Goal: Transaction & Acquisition: Obtain resource

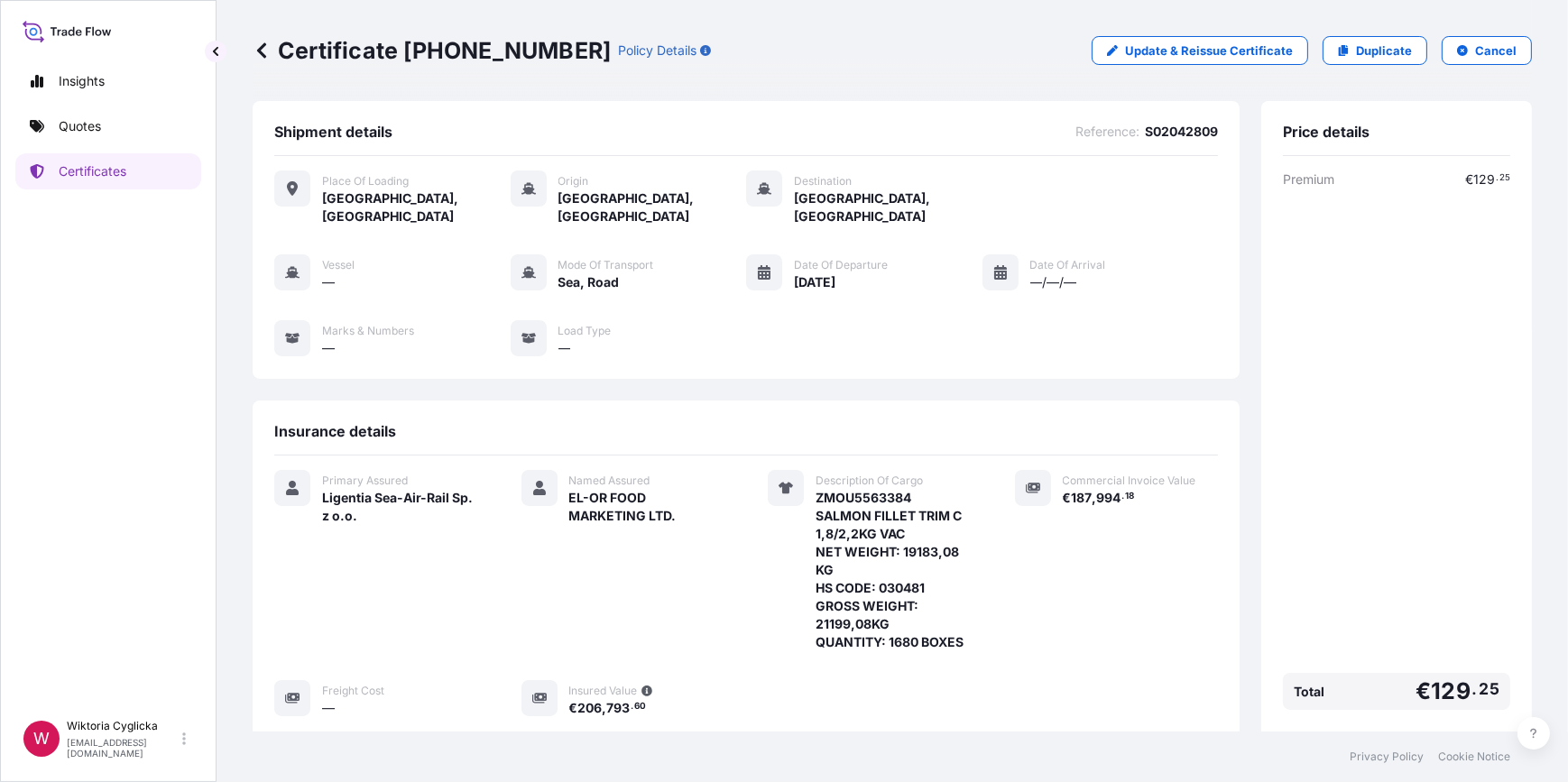
scroll to position [255, 0]
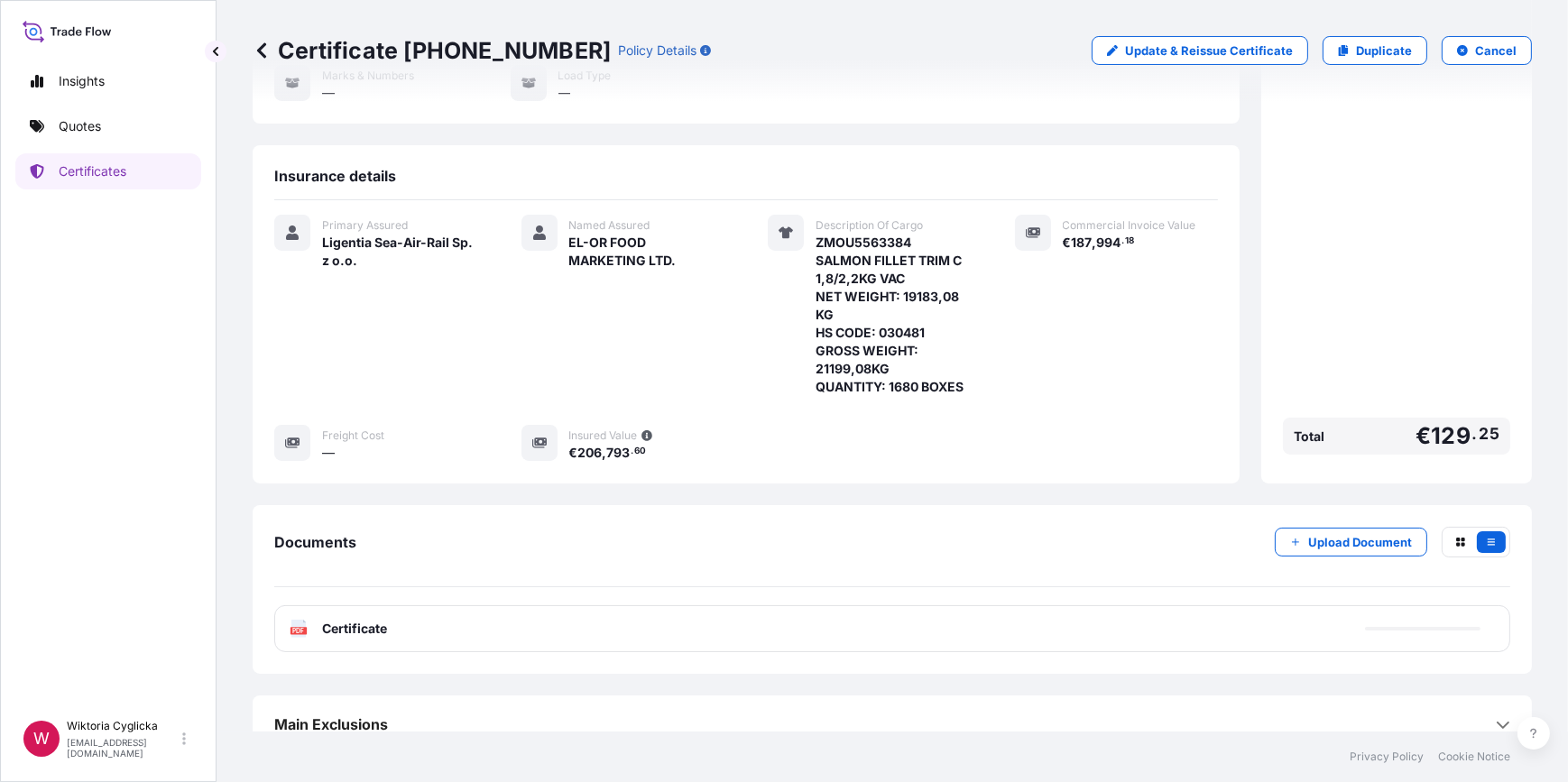
click at [107, 128] on link "Quotes" at bounding box center [108, 126] width 186 height 36
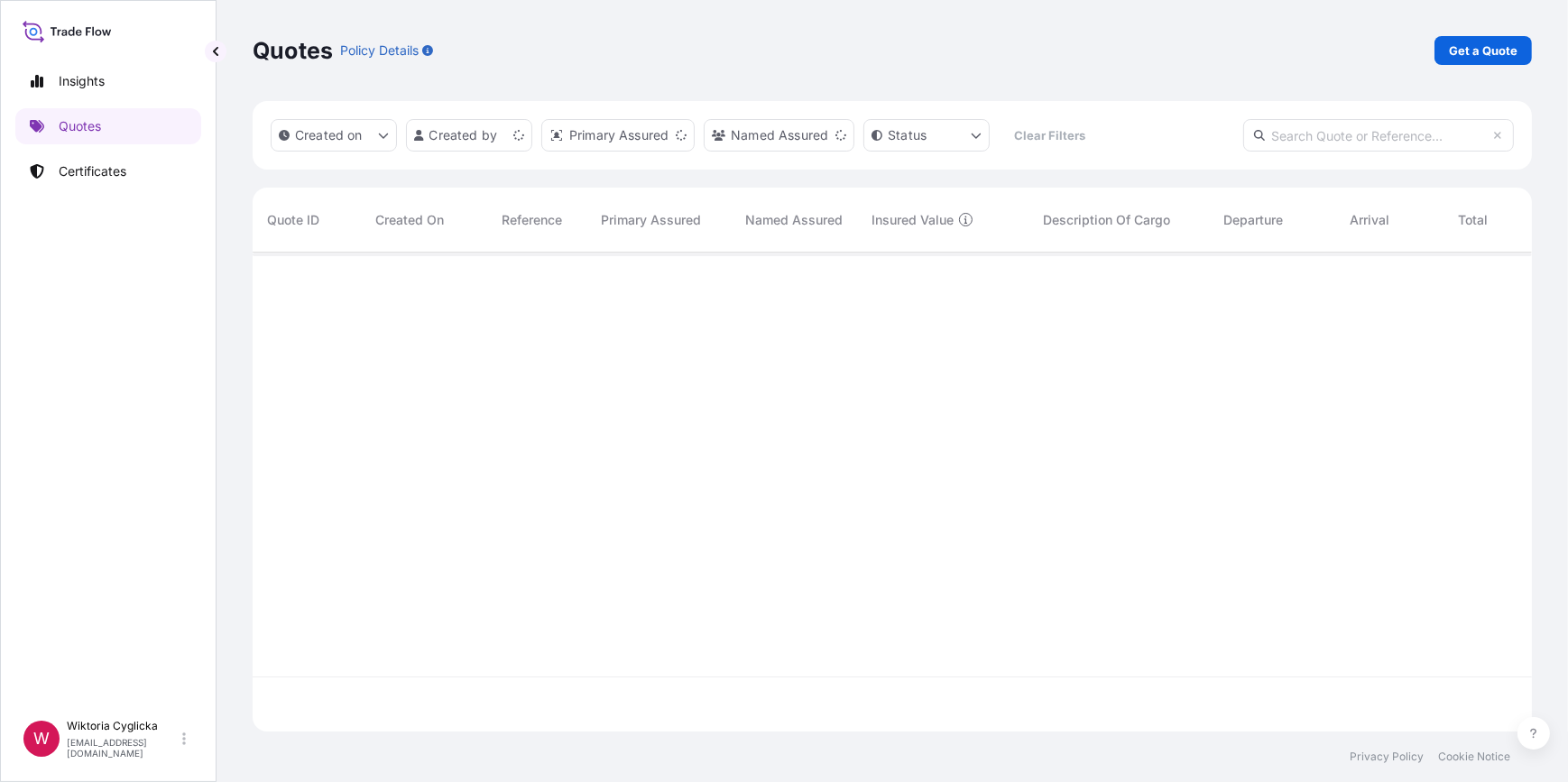
scroll to position [476, 1266]
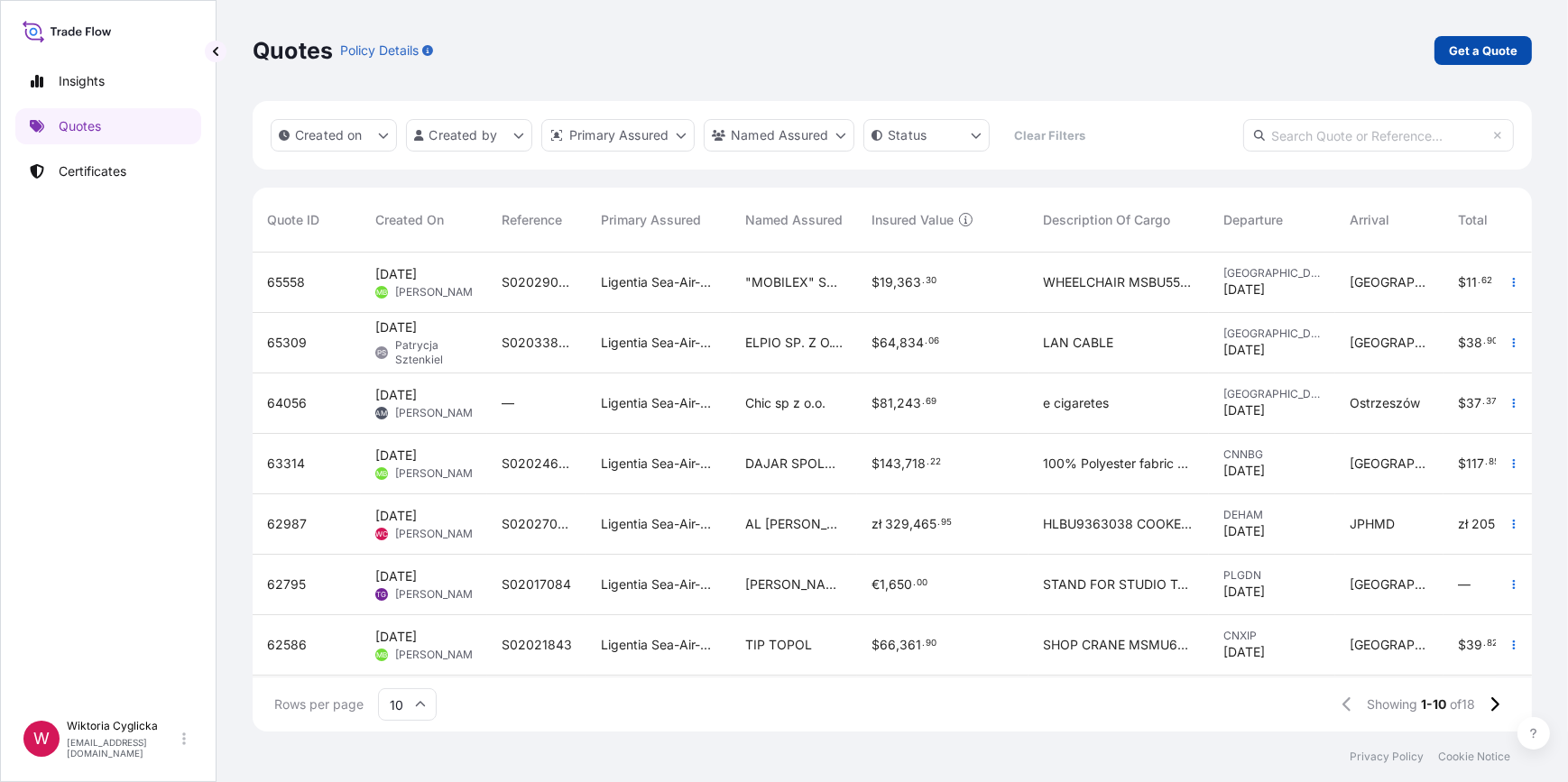
click at [1456, 63] on link "Get a Quote" at bounding box center [1483, 51] width 97 height 29
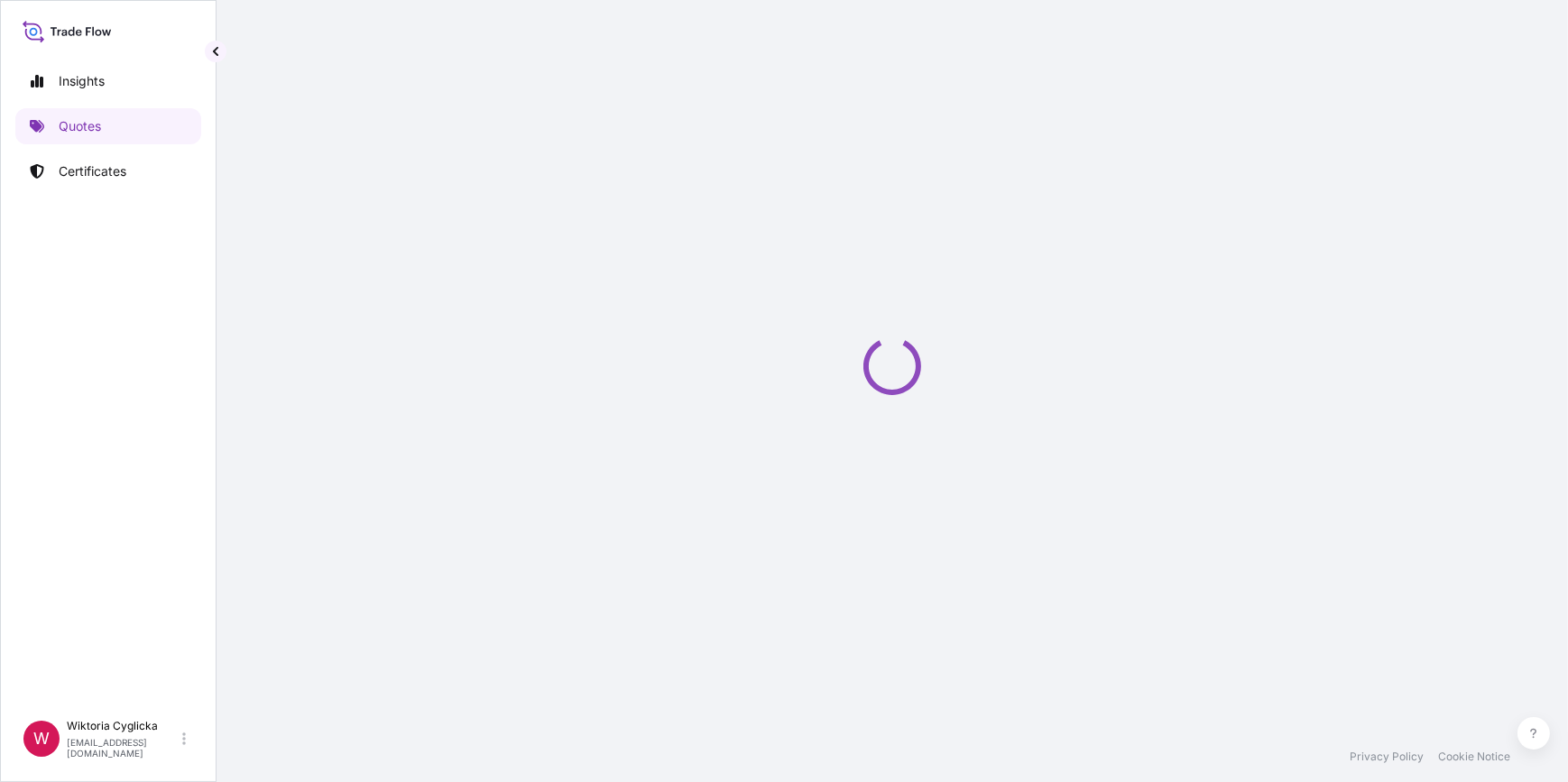
select select "Sea"
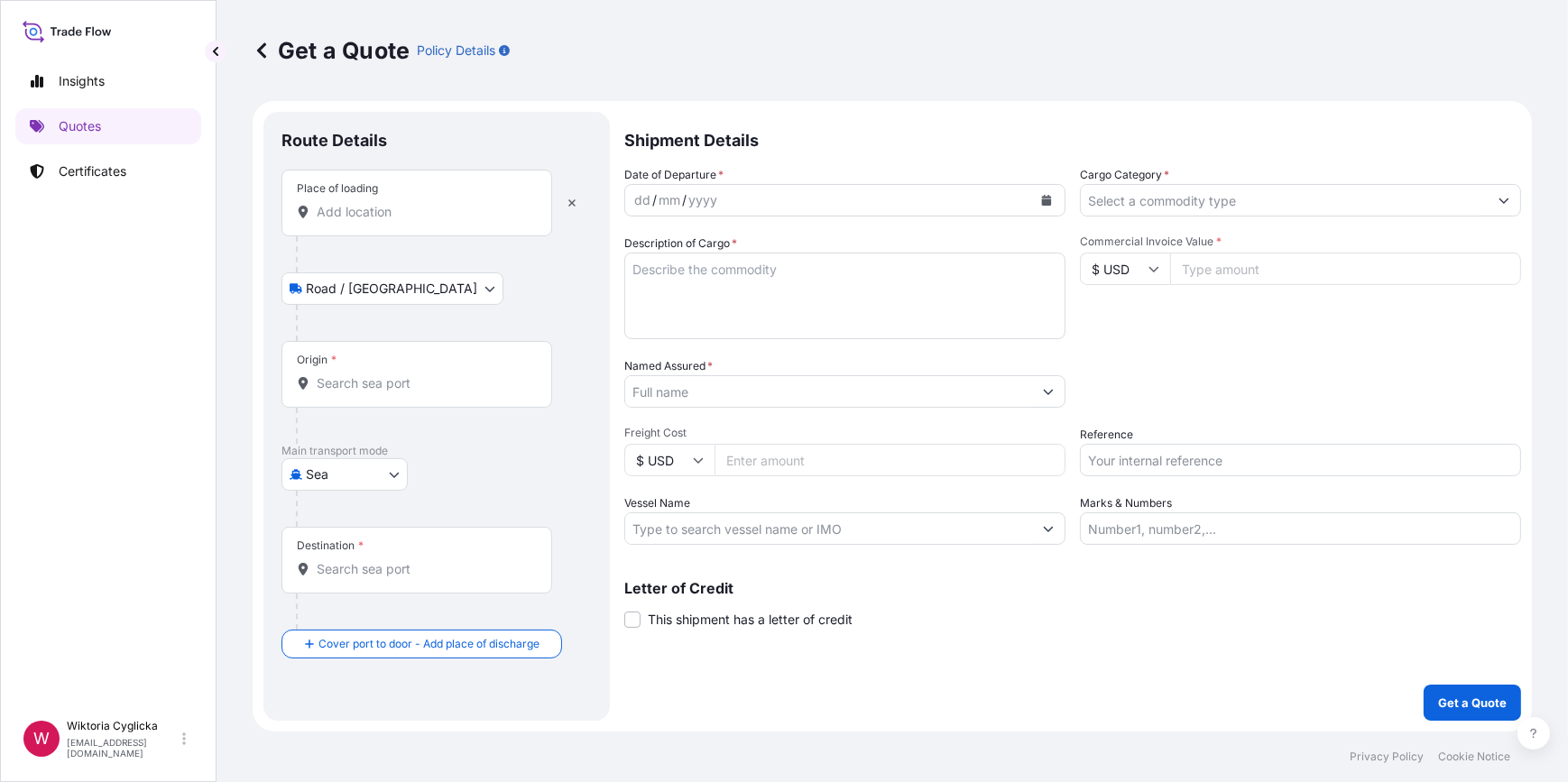
click at [1176, 189] on input "Cargo Category *" at bounding box center [1284, 201] width 407 height 32
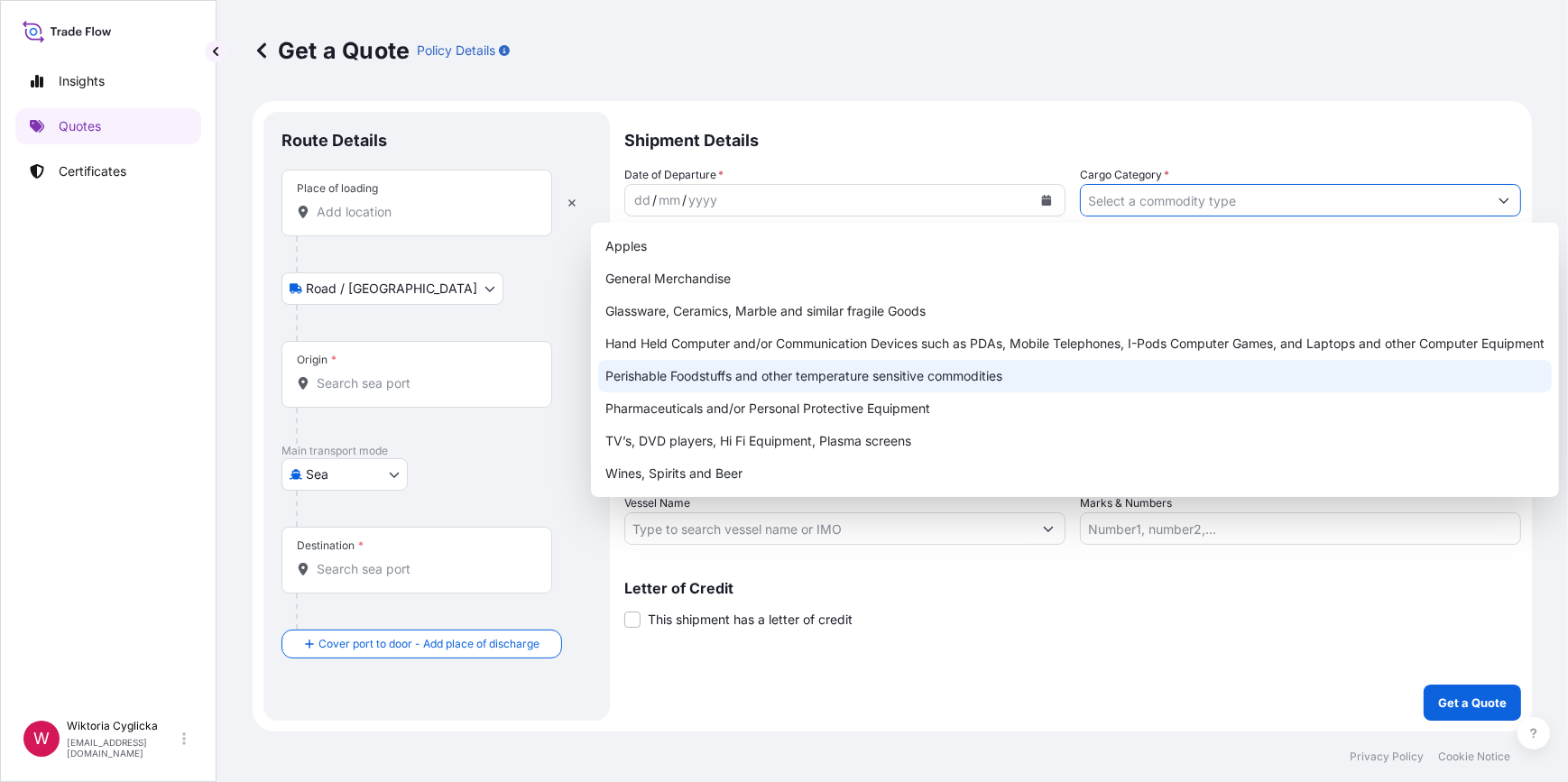
click at [701, 377] on div "Perishable Foodstuffs and other temperature sensitive commodities" at bounding box center [1074, 376] width 953 height 32
type input "Perishable Foodstuffs and other temperature sensitive commodities"
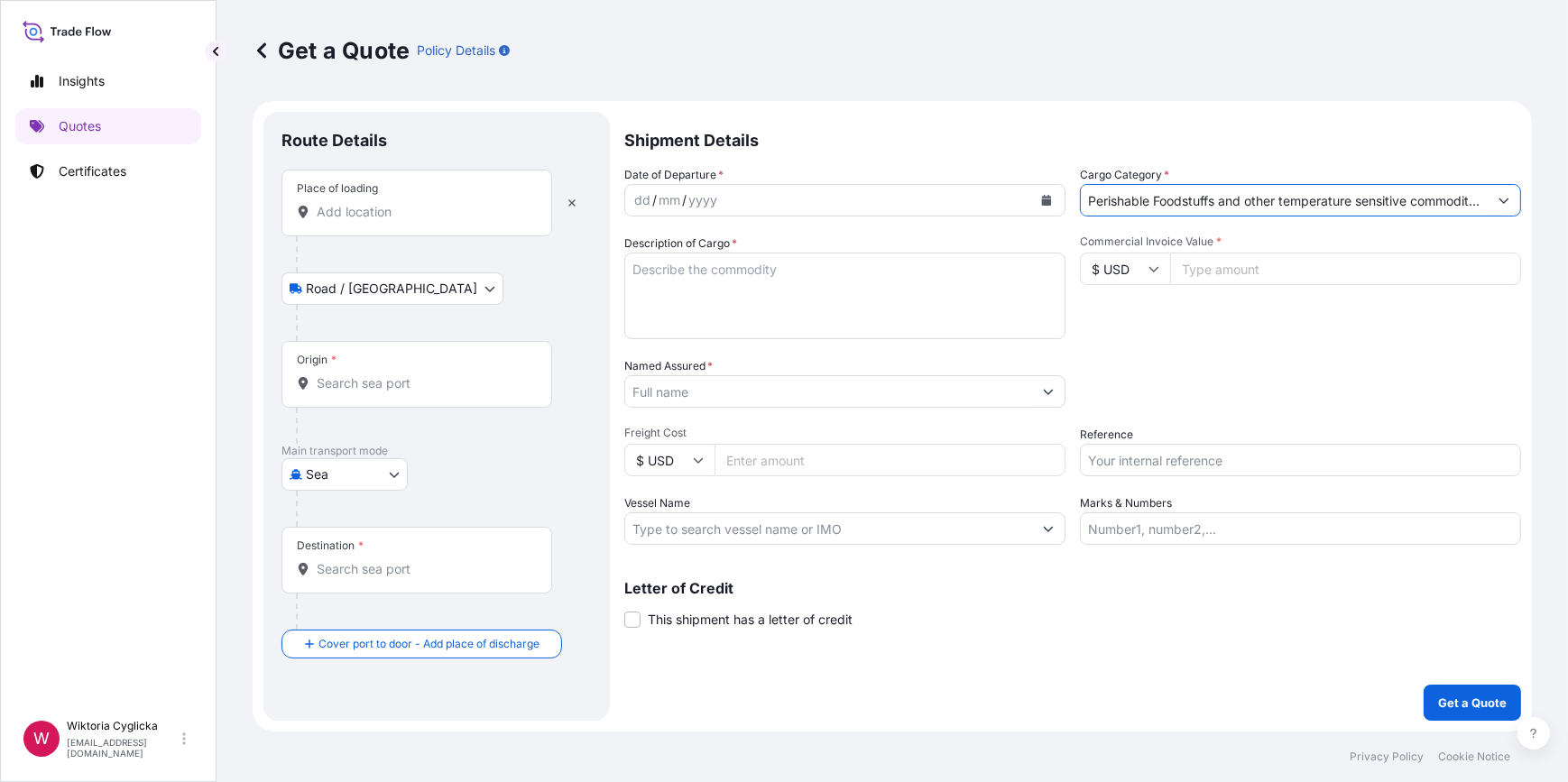
click at [1146, 471] on input "Reference" at bounding box center [1301, 460] width 441 height 32
paste input "S02043207"
type input "S02043207"
click at [1161, 417] on div "Date of Departure * dd / mm / yyyy Cargo Category * Perishable Foodstuffs and o…" at bounding box center [1072, 355] width 897 height 379
click at [702, 406] on input "Named Assured *" at bounding box center [829, 391] width 407 height 32
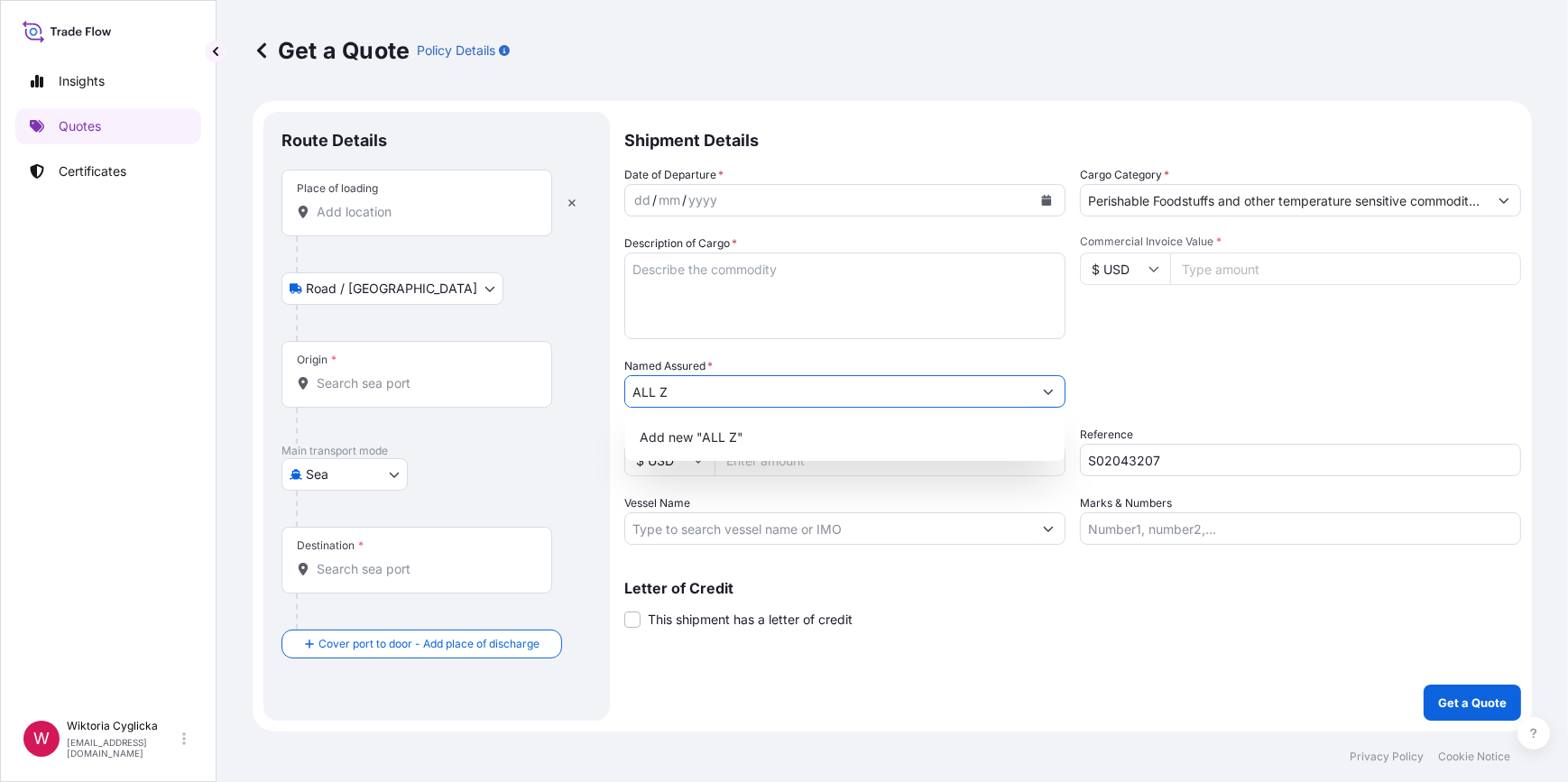
drag, startPoint x: 606, startPoint y: 376, endPoint x: 586, endPoint y: 376, distance: 20.0
click at [586, 376] on form "Route Details Place of loading Road / Inland Road / Inland Origin * Main transp…" at bounding box center [891, 416] width 1279 height 630
paste input "-ZOQ AL-RAFEEA FOR DRY SWEETS & FOOD STUFF CO."
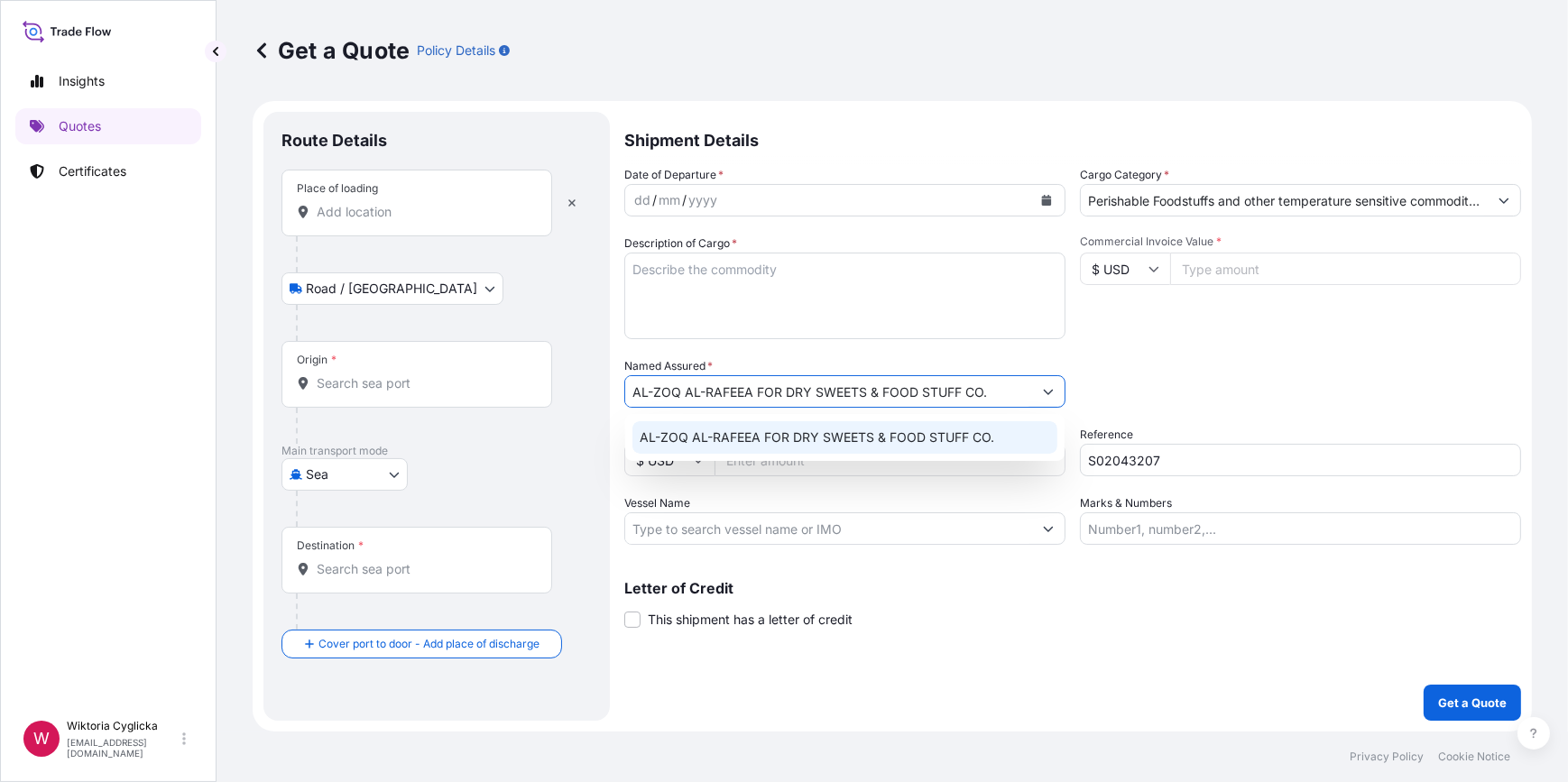
click at [942, 434] on span "AL-ZOQ AL-RAFEEA FOR DRY SWEETS & FOOD STUFF CO." at bounding box center [816, 437] width 354 height 18
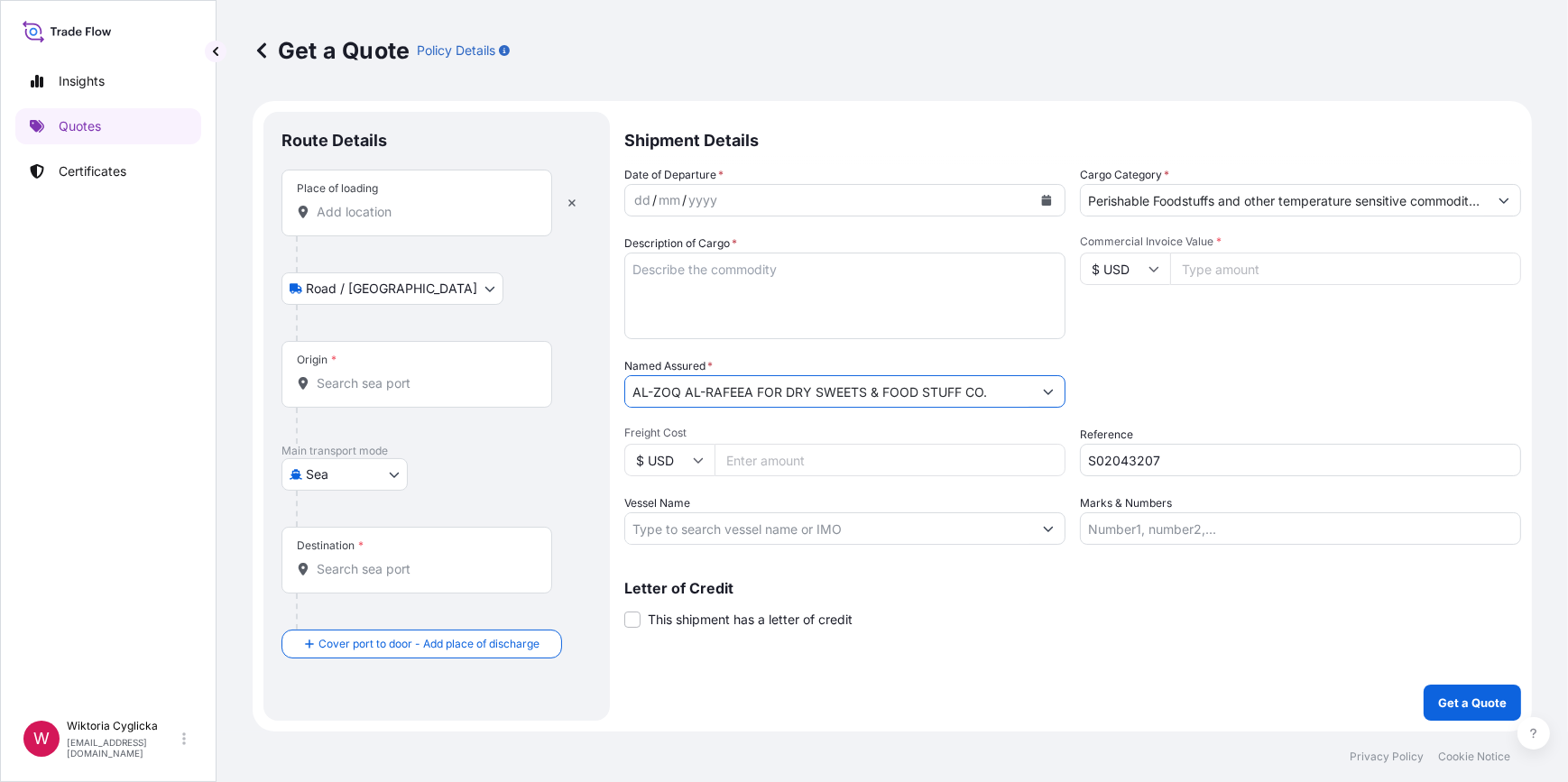
type input "AL-ZOQ AL-RAFEEA FOR DRY SWEETS & FOOD STUFF CO."
click at [1157, 397] on div "Packing Category Type to search a container mode Please select a primary mode o…" at bounding box center [1301, 382] width 441 height 51
click at [742, 280] on textarea "Description of Cargo *" at bounding box center [845, 295] width 441 height 87
click at [385, 222] on div "Place of loading" at bounding box center [416, 203] width 270 height 67
click at [385, 221] on input "Place of loading" at bounding box center [423, 212] width 213 height 18
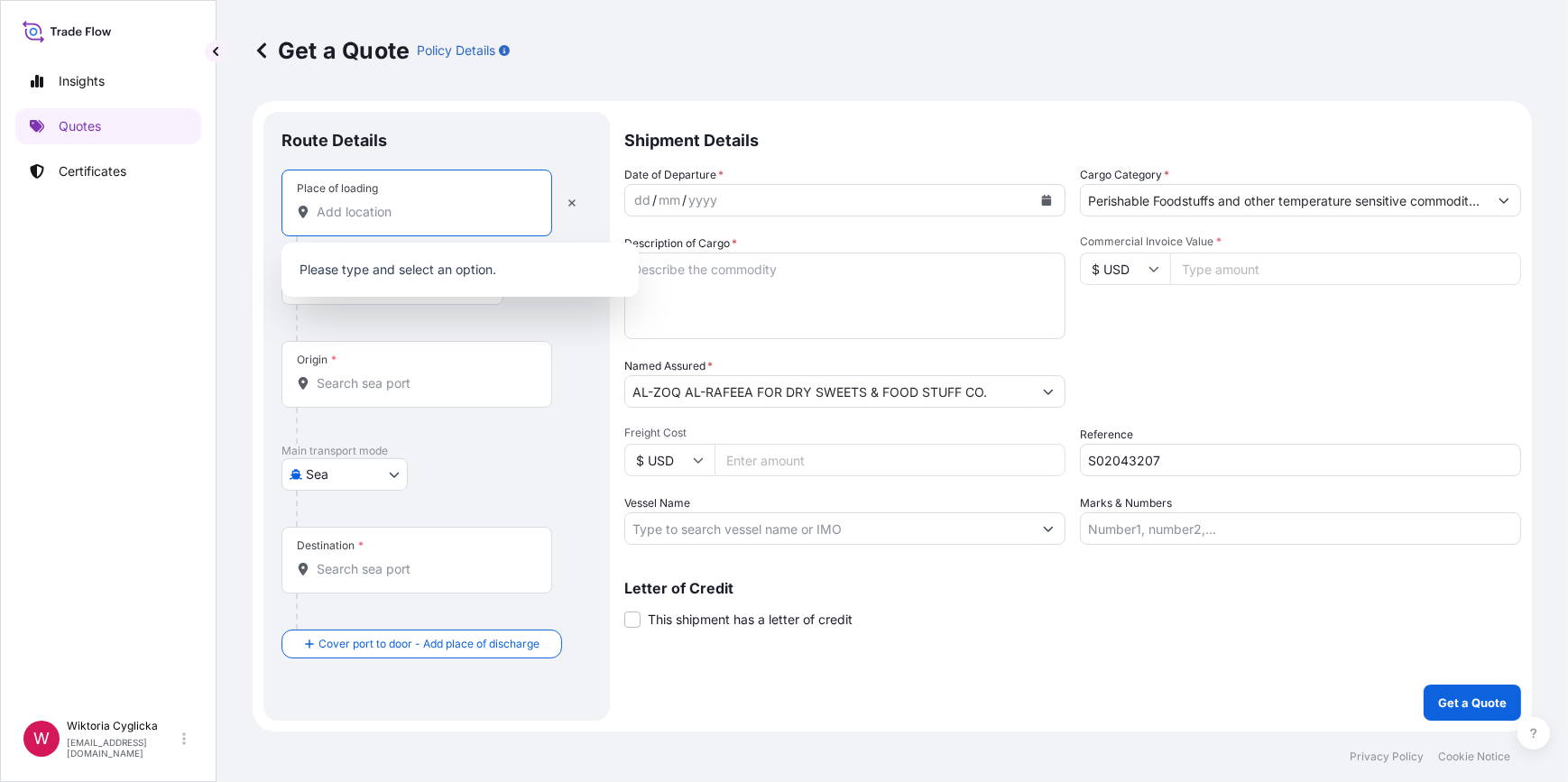
paste input "WADOWICE"
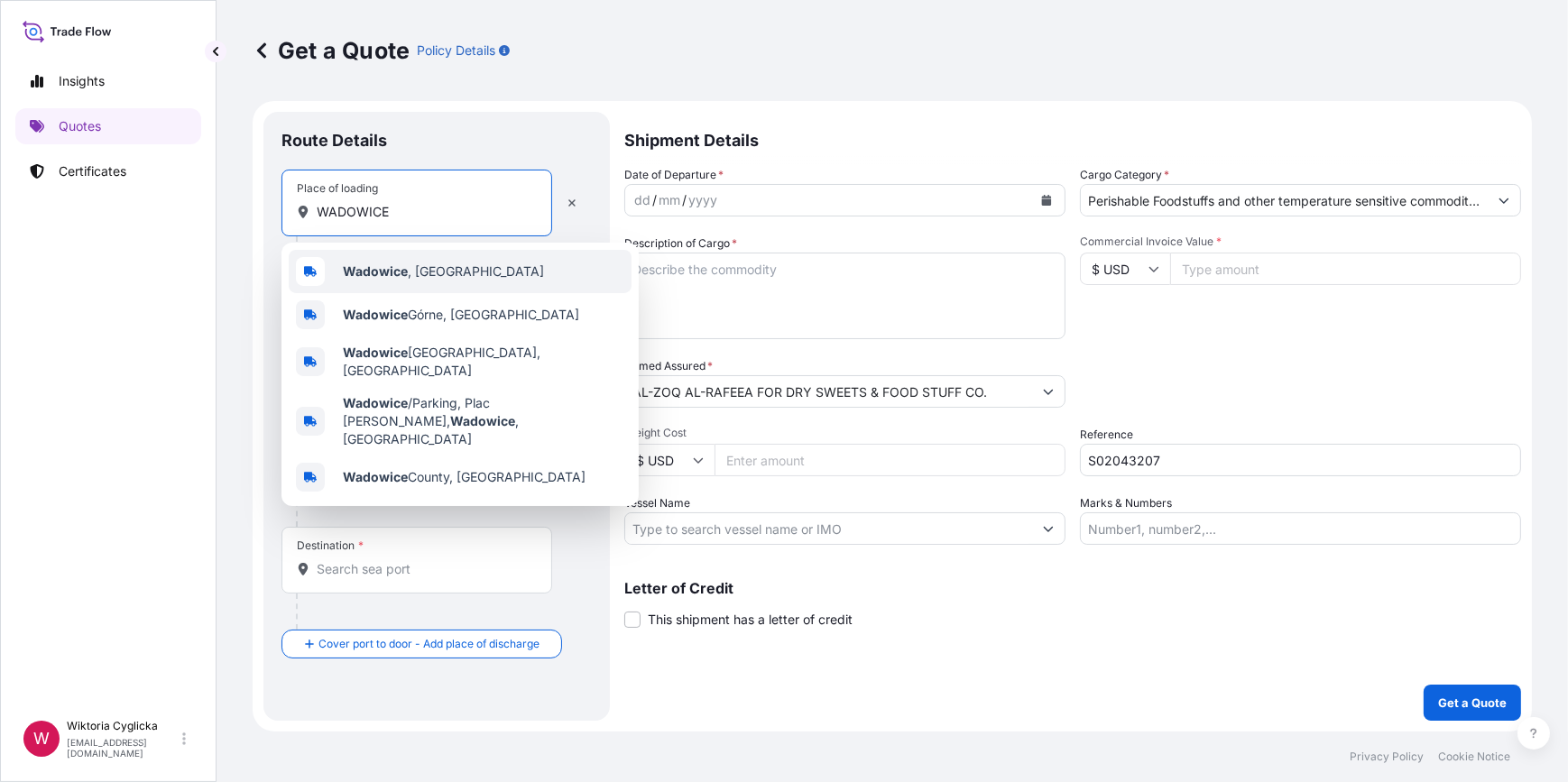
click at [385, 263] on span "Wadowice , [GEOGRAPHIC_DATA]" at bounding box center [443, 271] width 201 height 18
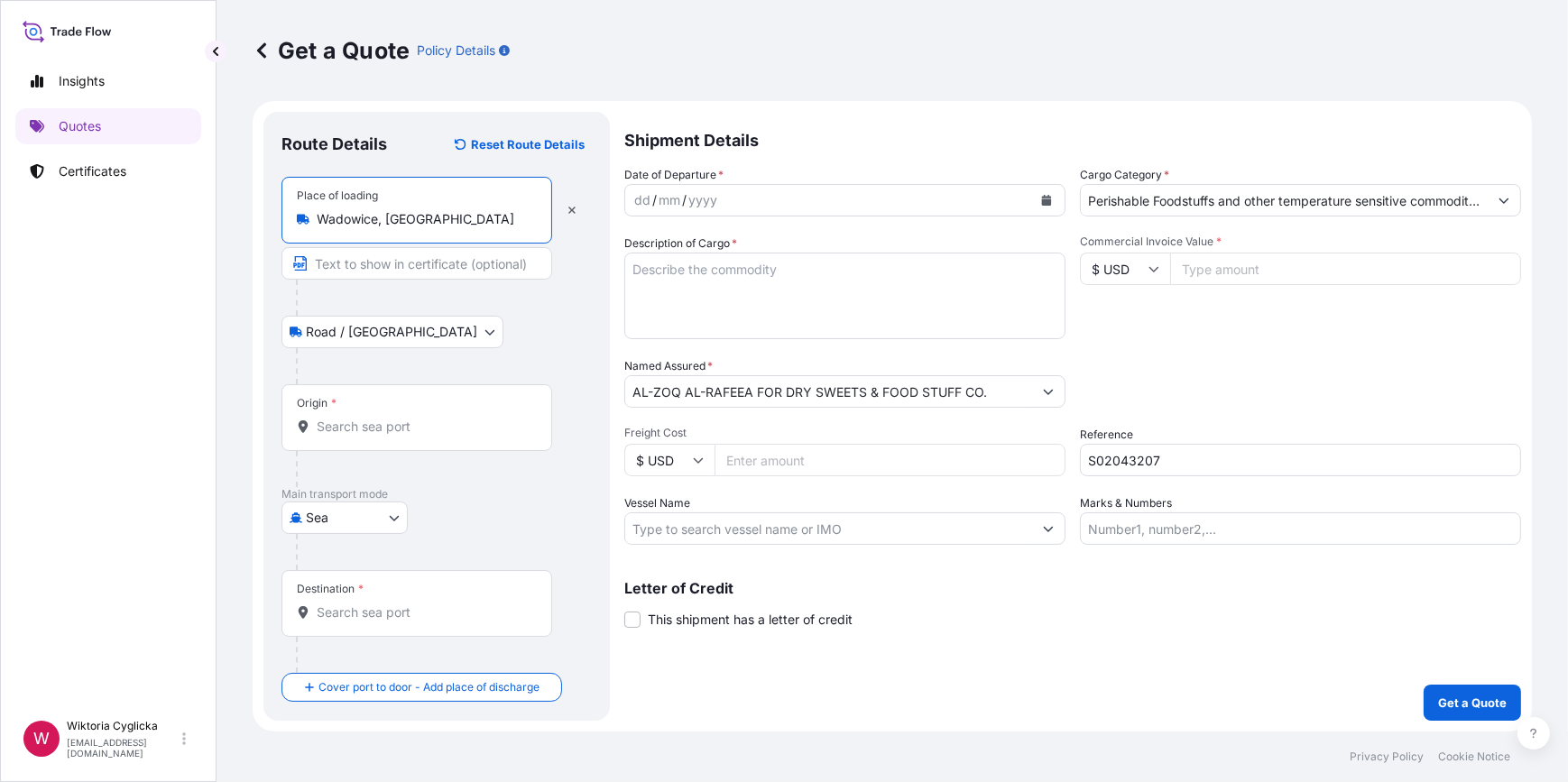
type input "Wadowice, [GEOGRAPHIC_DATA]"
click at [1050, 200] on icon "Calendar" at bounding box center [1046, 200] width 11 height 11
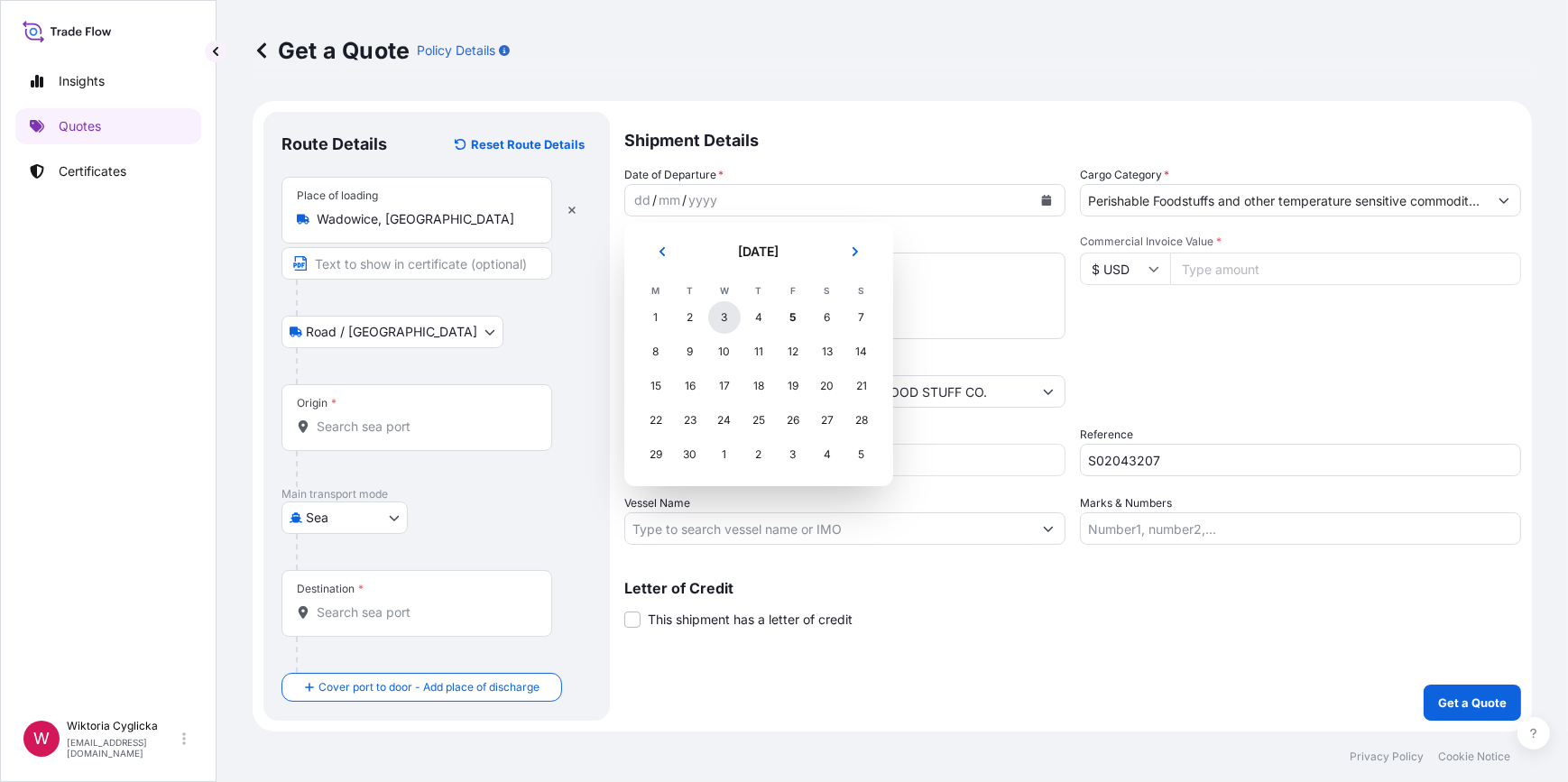
click at [726, 316] on div "3" at bounding box center [724, 317] width 32 height 32
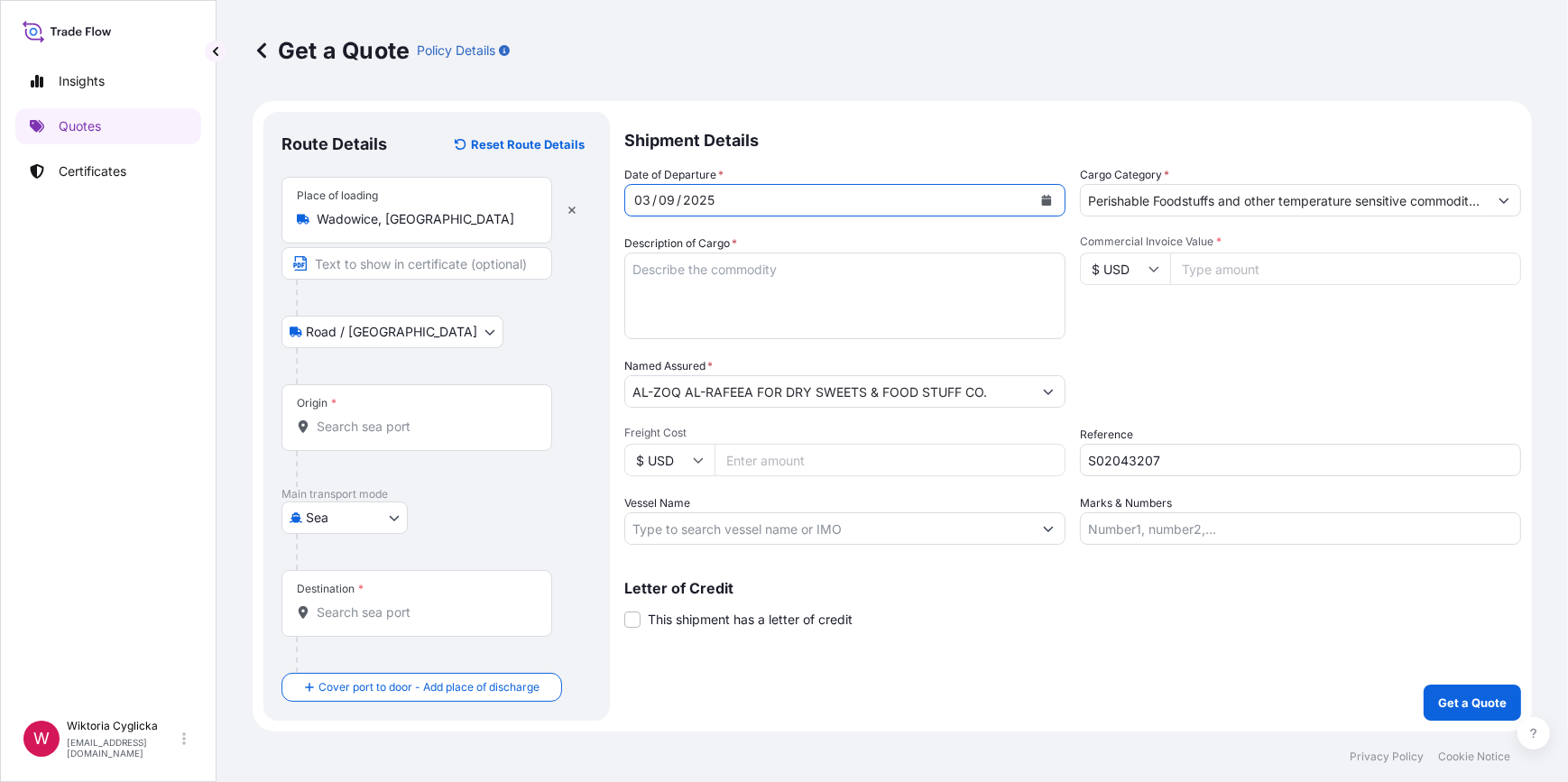
click at [822, 126] on p "Shipment Details" at bounding box center [1072, 138] width 897 height 54
click at [432, 432] on input "Origin *" at bounding box center [423, 426] width 213 height 18
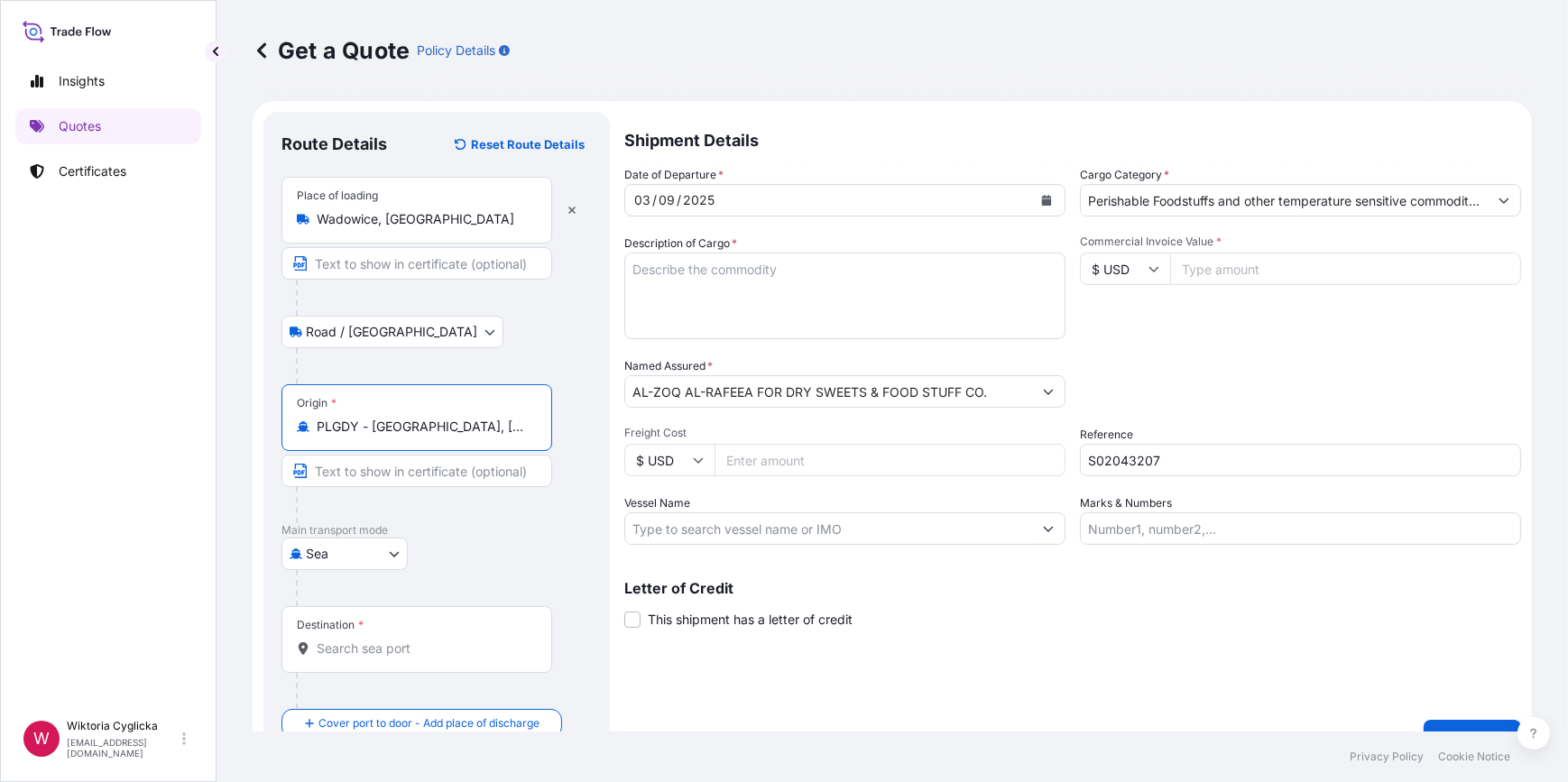
type input "PLGDY - [GEOGRAPHIC_DATA], [GEOGRAPHIC_DATA]"
click at [377, 651] on input "Destination *" at bounding box center [423, 648] width 213 height 18
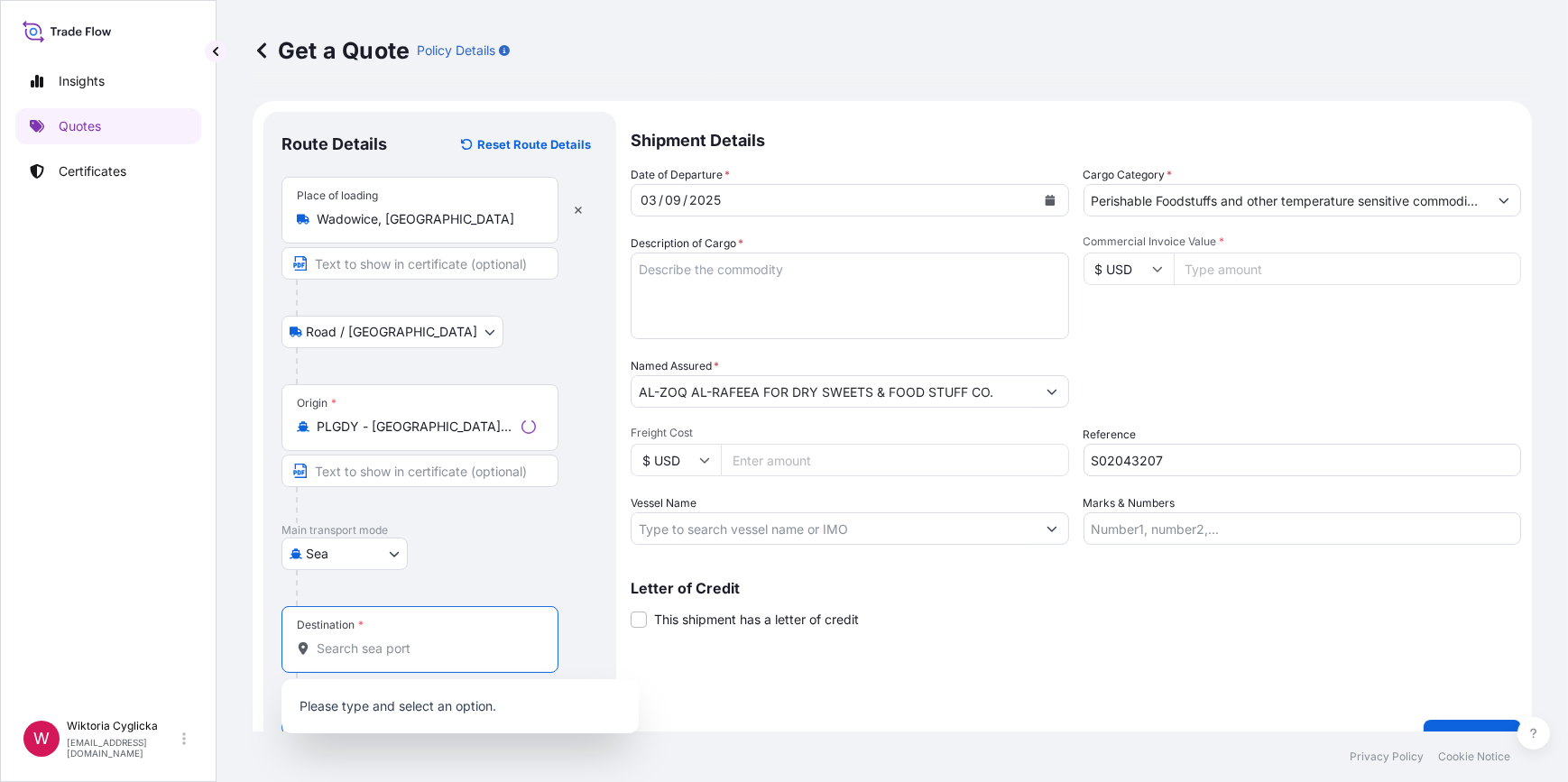
paste input "SHUWAIKH"
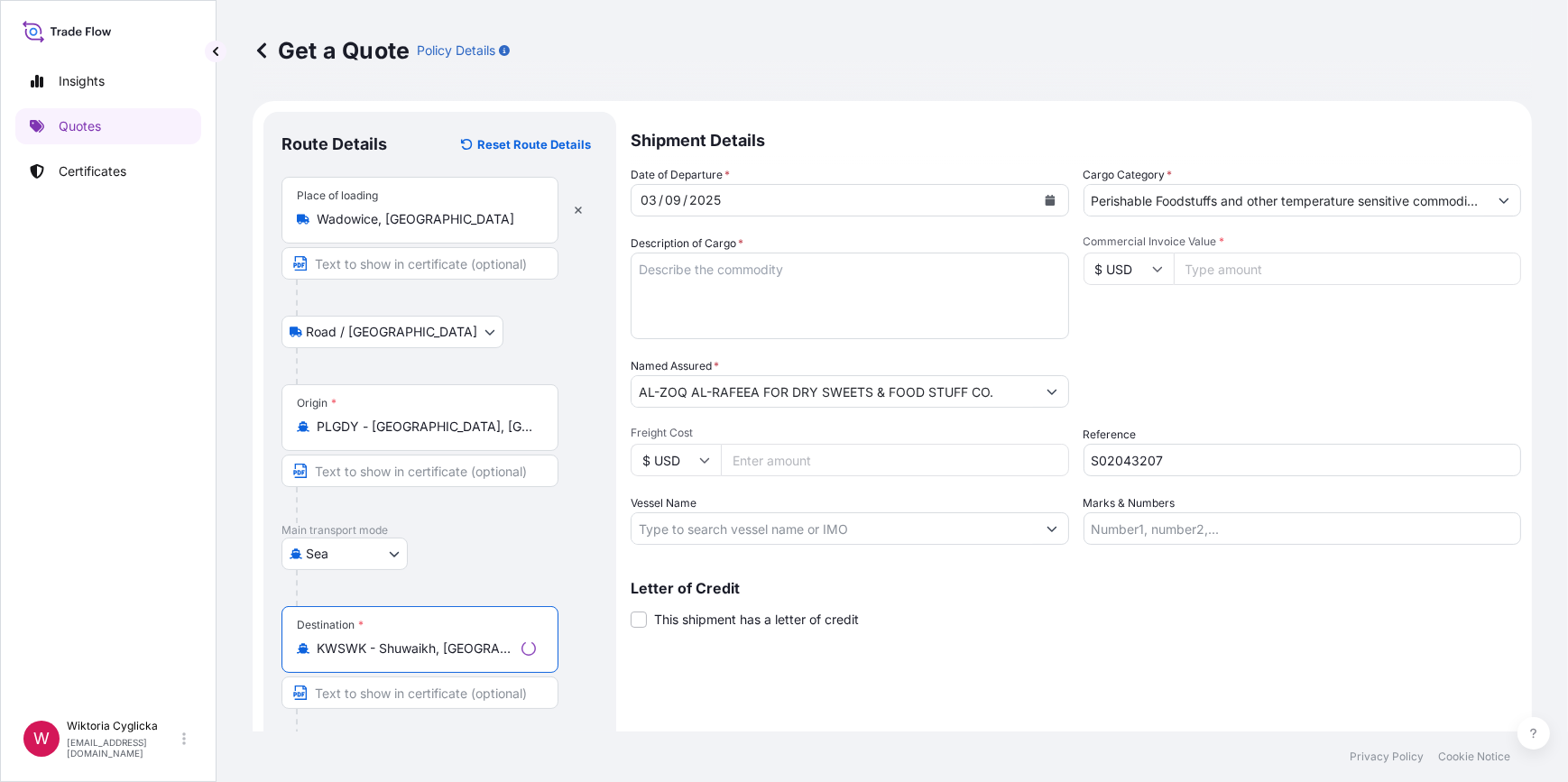
type input "KWSWK - Shuwaikh, [GEOGRAPHIC_DATA]"
click at [705, 299] on textarea "Description of Cargo *" at bounding box center [849, 295] width 438 height 87
click at [734, 258] on textarea "Description of Cargo *" at bounding box center [845, 295] width 441 height 87
paste textarea "HLBU9073086"
click at [788, 291] on textarea "HLBU9073086" at bounding box center [845, 295] width 441 height 87
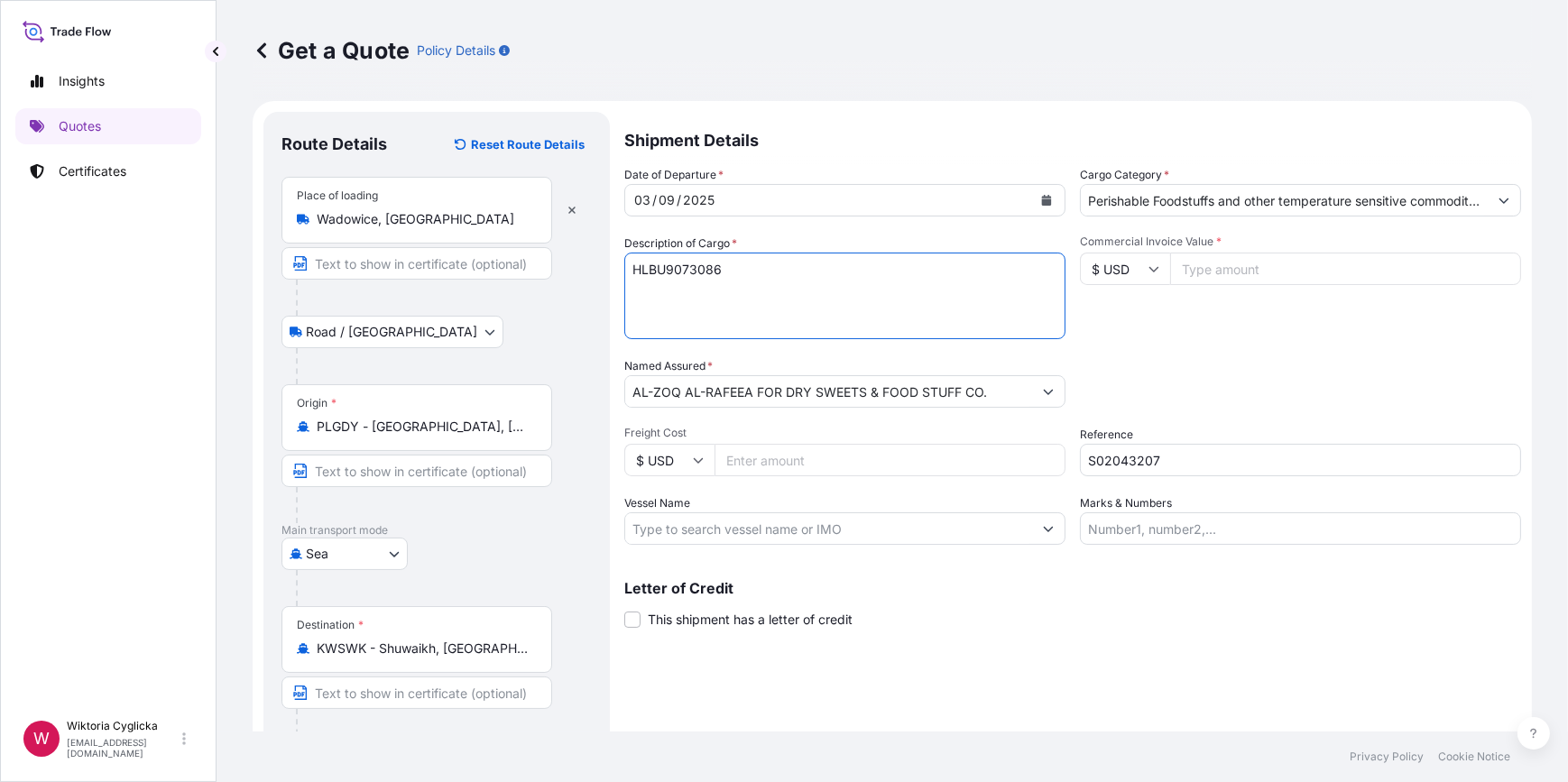
paste textarea "HLBU9105650"
click at [743, 299] on textarea "HLBU9073086 HLBU9105650" at bounding box center [845, 295] width 441 height 87
paste textarea "HLBU9497130"
click at [671, 274] on textarea "HLBU9073086 HLBU9105650 HLBU9497130" at bounding box center [845, 295] width 441 height 87
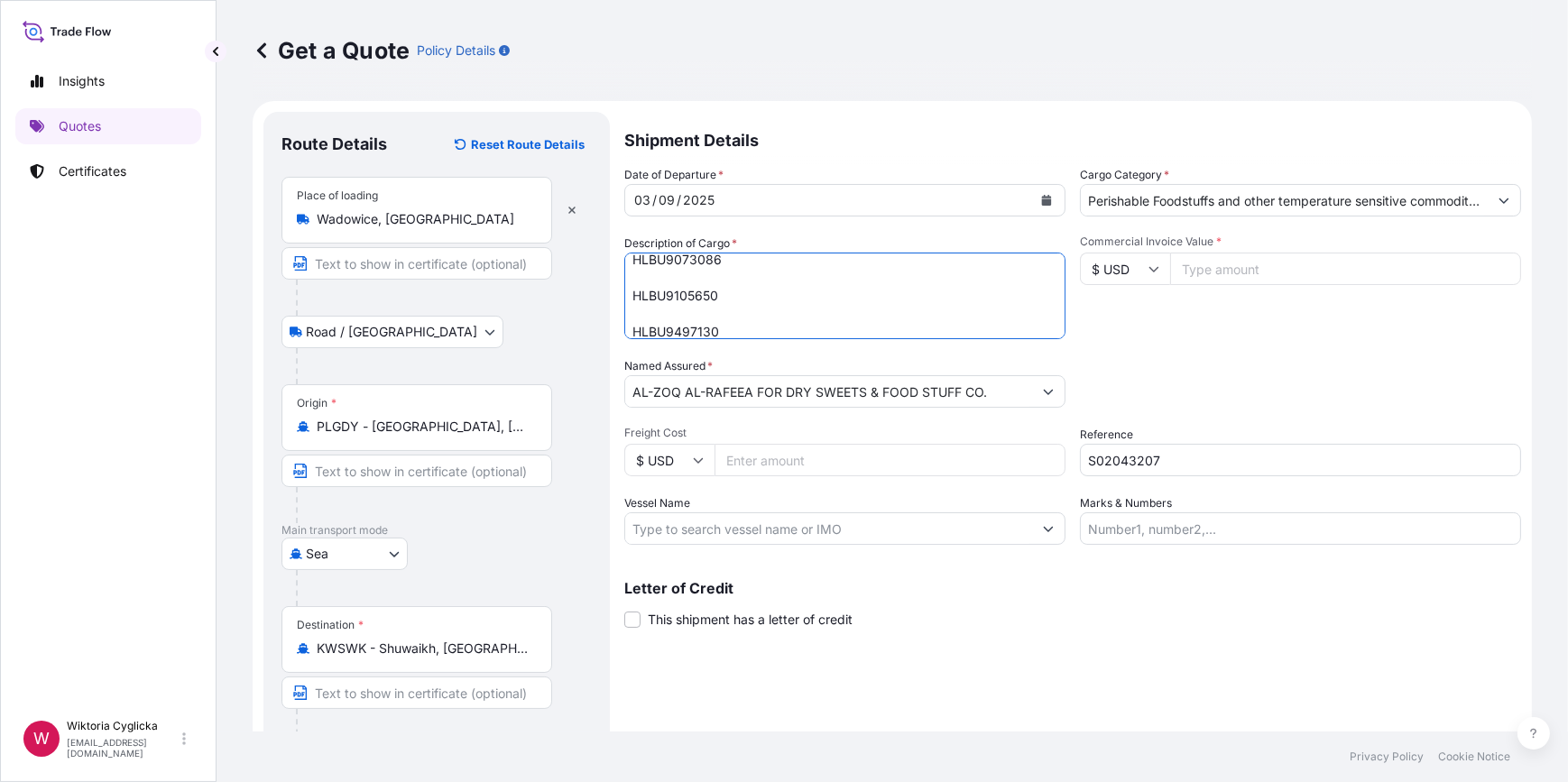
paste textarea "WAFERS ELITESSE DE LUXE 20G NET WEIGHT: 16768 KG HS CODE: 190532"
click at [665, 299] on textarea "HLBU9073086 WAFERS ELITESSE DE LUXE 20G NET WEIGHT: 16768 KG HS CODE: 190532 HL…" at bounding box center [845, 295] width 441 height 87
paste textarea "WAFERS ELITESSE DE LUXE 20G NET WEIGHT: 16768 KG HS CODE: 190532"
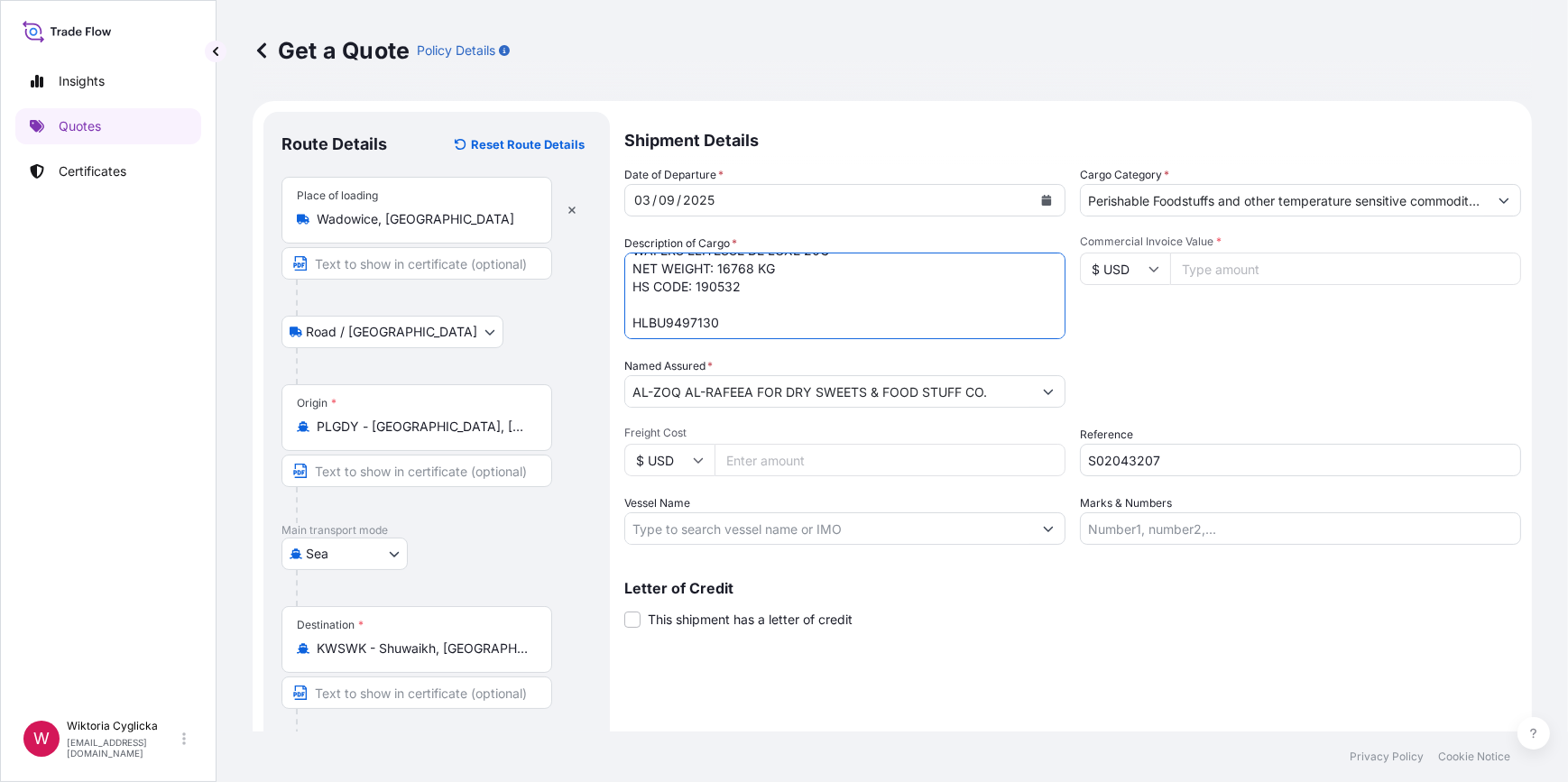
click at [722, 324] on textarea "HLBU9073086 WAFERS ELITESSE DE LUXE 20G NET WEIGHT: 16768 KG HS CODE: 190532 HL…" at bounding box center [845, 295] width 441 height 87
paste textarea "WAFERS ELITESSE DE LUXE 20G NET WEIGHT: 16768 KG HS CODE: 190532"
click at [763, 332] on textarea "HLBU9073086 WAFERS ELITESSE DE LUXE 20G NET WEIGHT: 16768 KG HS CODE: 190532 HL…" at bounding box center [845, 295] width 441 height 87
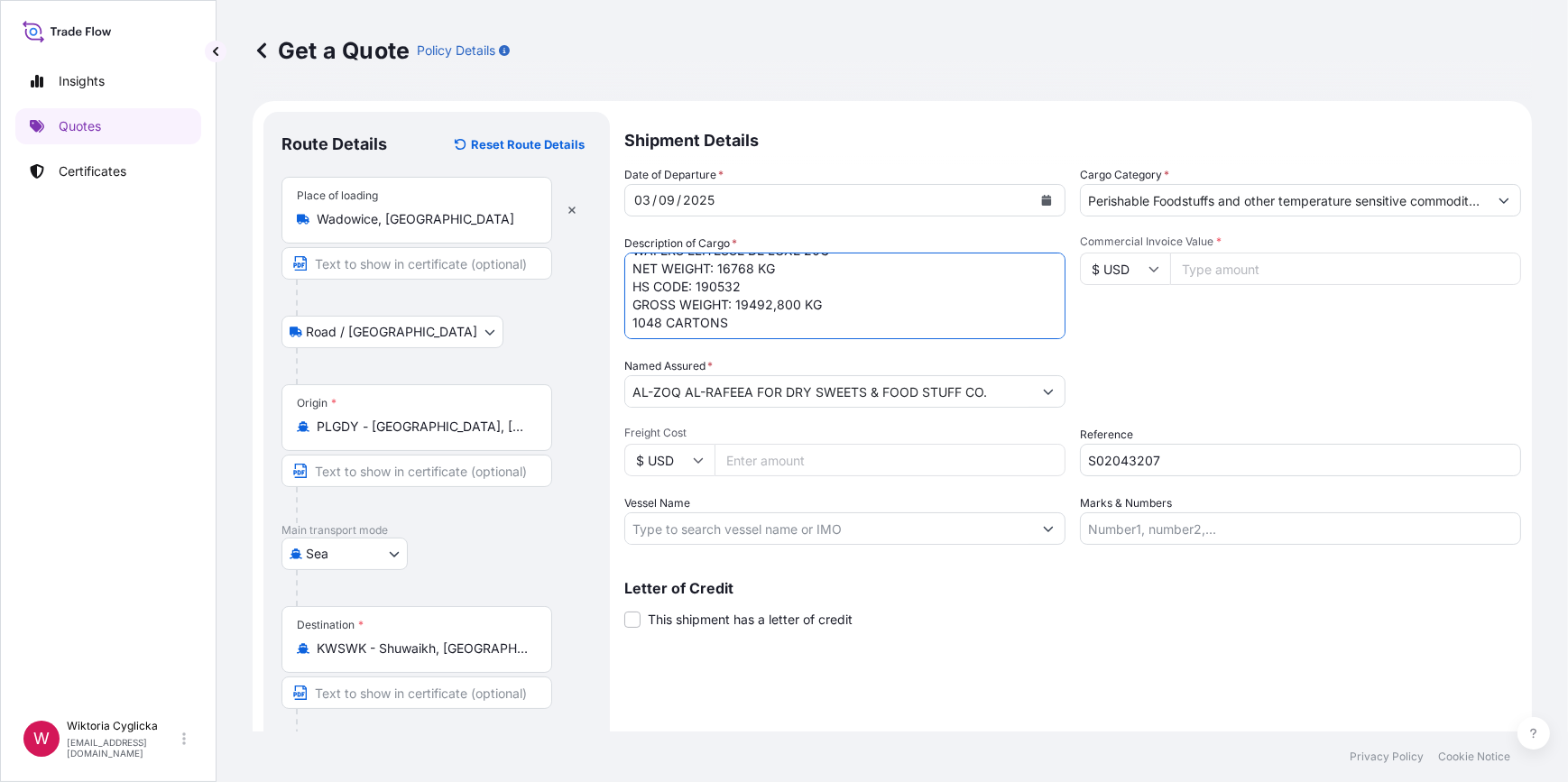
drag, startPoint x: 763, startPoint y: 332, endPoint x: 619, endPoint y: 306, distance: 146.3
click at [619, 306] on form "Route Details Reset Route Details Place of loading [GEOGRAPHIC_DATA], [GEOGRAPH…" at bounding box center [891, 452] width 1279 height 702
click at [745, 280] on textarea "HLBU9073086 WAFERS ELITESSE DE LUXE 20G NET WEIGHT: 16768 KG HS CODE: 190532 HL…" at bounding box center [845, 295] width 441 height 87
paste textarea "GROSS WEIGHT: 19492,800 KG 1048 CARTONS"
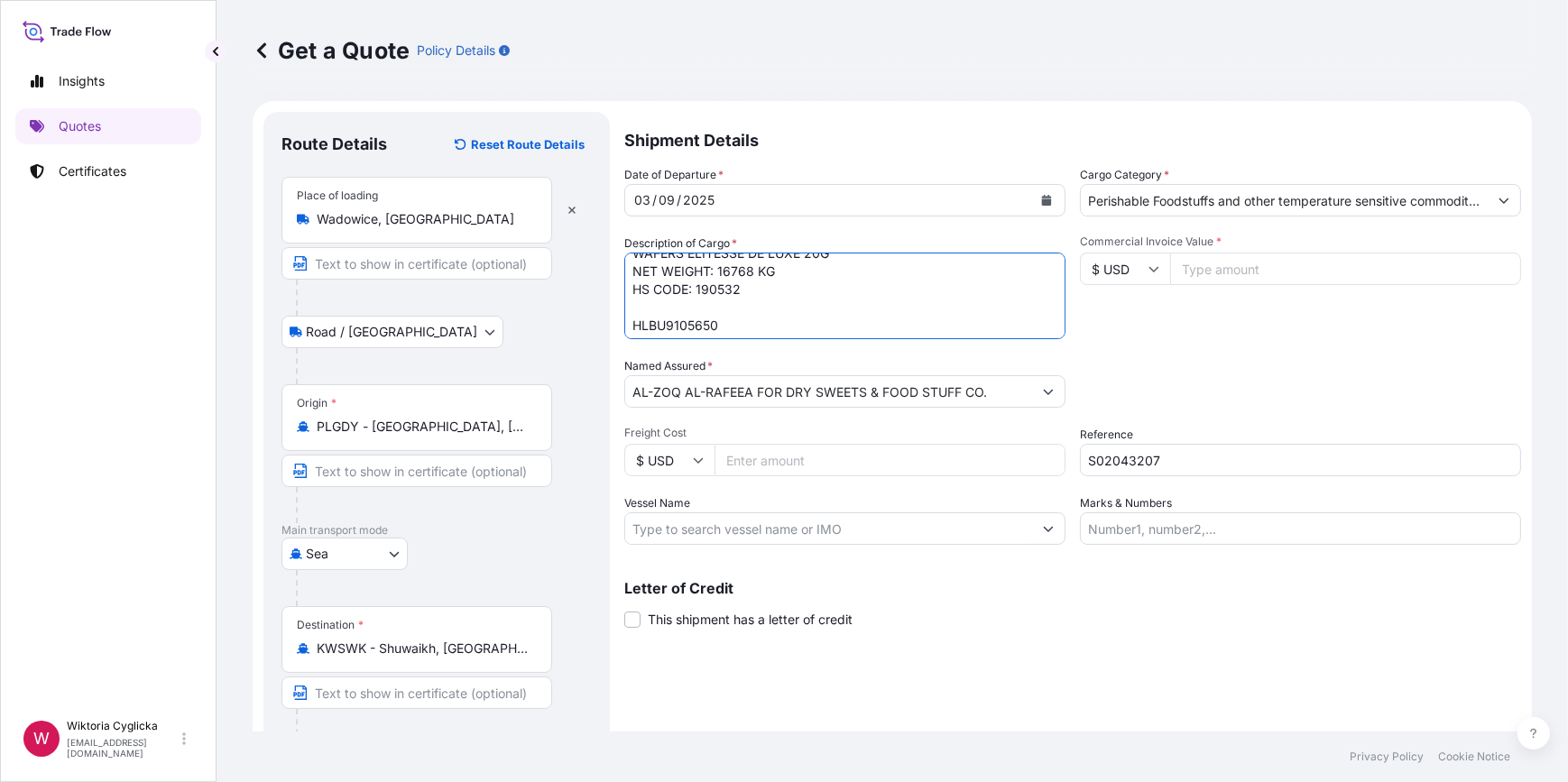
scroll to position [27, 0]
click at [752, 304] on textarea "HLBU9073086 WAFERS ELITESSE DE LUXE 20G NET WEIGHT: 16768 KG HS CODE: 190532 HL…" at bounding box center [845, 295] width 441 height 87
paste textarea "GROSS WEIGHT: 19492,800 KG 1048 CARTONS"
click at [773, 322] on textarea "HLBU9073086 WAFERS ELITESSE DE LUXE 20G NET WEIGHT: 16768 KG HS CODE: 190532 GR…" at bounding box center [845, 295] width 441 height 87
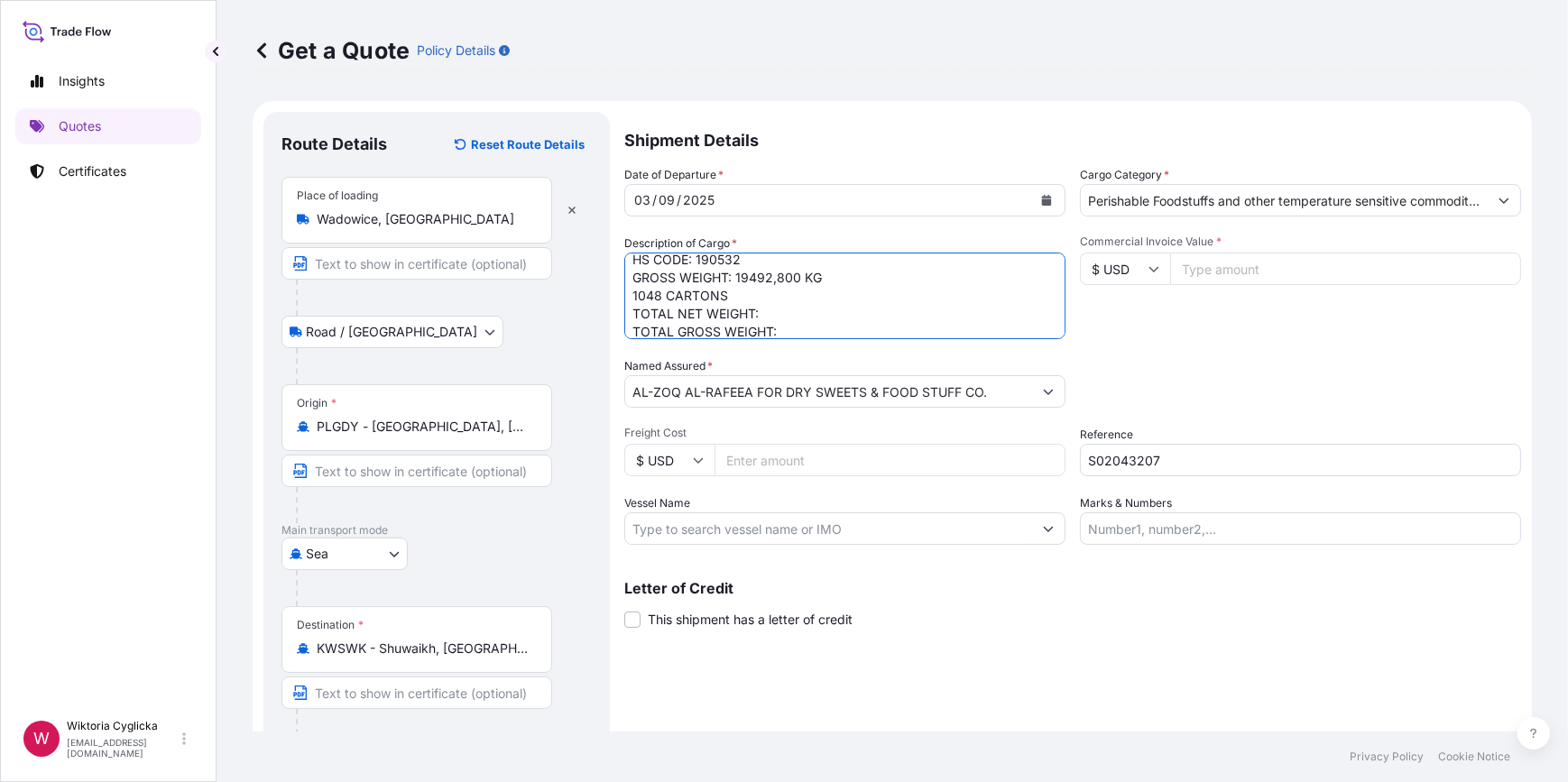
scroll to position [334, 0]
click at [768, 294] on textarea "HLBU9073086 WAFERS ELITESSE DE LUXE 20G NET WEIGHT: 16768 KG HS CODE: 190532 GR…" at bounding box center [845, 295] width 441 height 87
click at [815, 311] on textarea "HLBU9073086 WAFERS ELITESSE DE LUXE 20G NET WEIGHT: 16768 KG HS CODE: 190532 GR…" at bounding box center [845, 295] width 441 height 87
drag, startPoint x: 837, startPoint y: 292, endPoint x: 629, endPoint y: 295, distance: 208.0
click at [629, 295] on textarea "HLBU9073086 WAFERS ELITESSE DE LUXE 20G NET WEIGHT: 16768 KG HS CODE: 190532 GR…" at bounding box center [845, 295] width 441 height 87
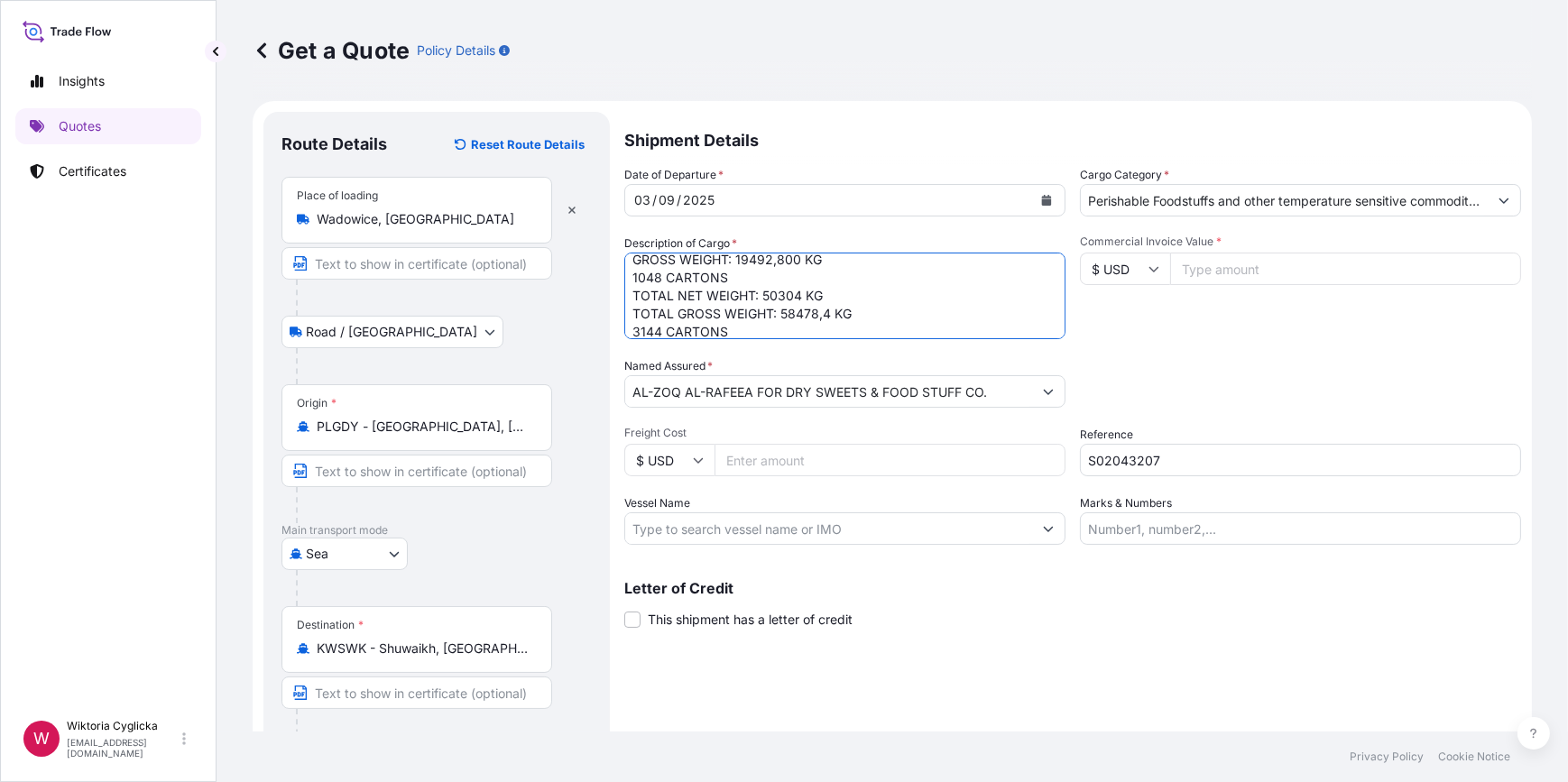
type textarea "HLBU9073086 WAFERS ELITESSE DE LUXE 20G NET WEIGHT: 16768 KG HS CODE: 190532 GR…"
click at [1162, 377] on div "Packing Category Type to search a container mode Please select a primary mode o…" at bounding box center [1301, 382] width 441 height 51
click at [1195, 280] on input "Commercial Invoice Value *" at bounding box center [1345, 268] width 350 height 32
type input "331629.12"
click at [1205, 333] on div "Commercial Invoice Value * $ USD 331629.12" at bounding box center [1301, 287] width 441 height 105
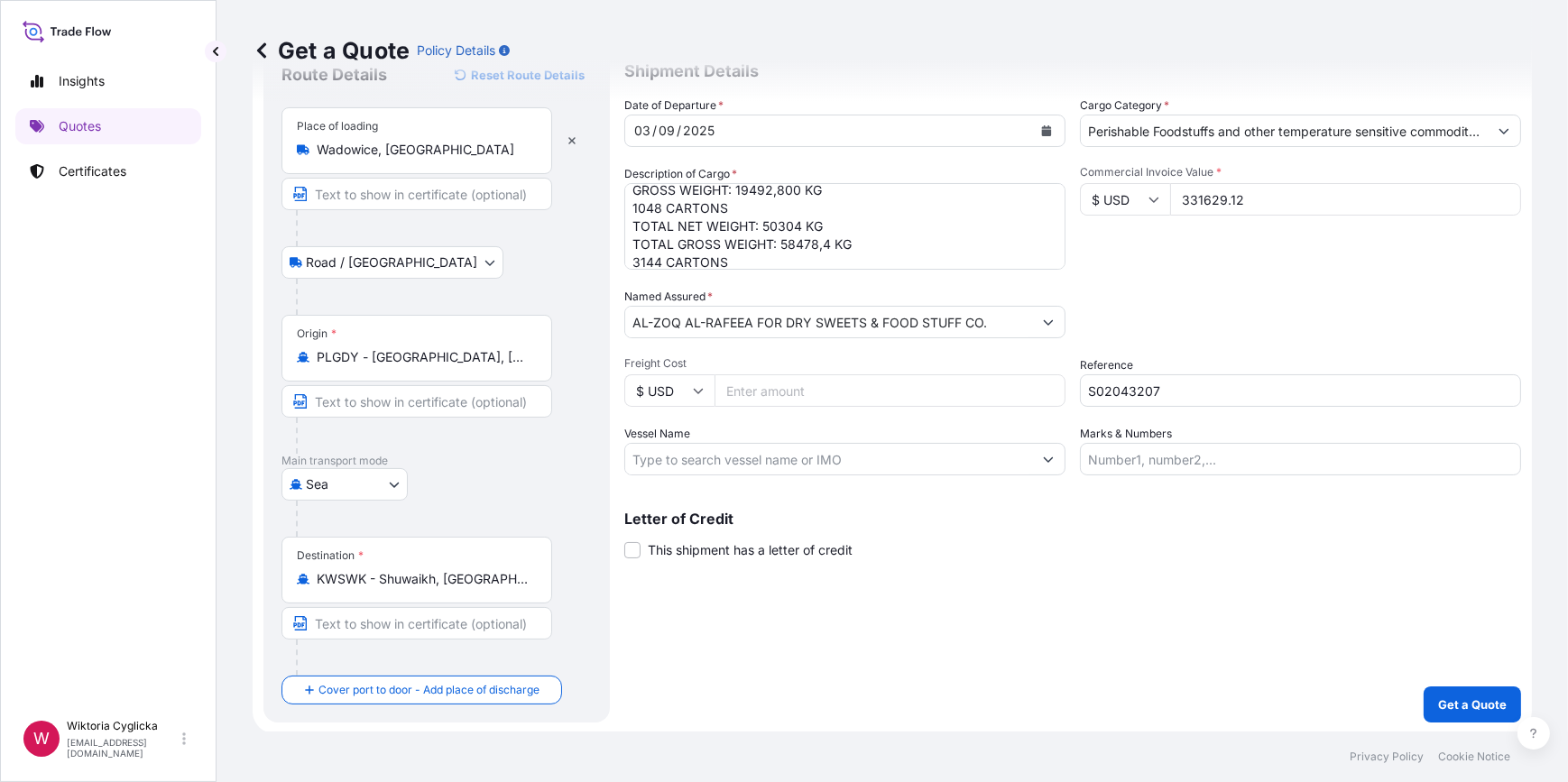
scroll to position [71, 0]
click at [1444, 694] on p "Get a Quote" at bounding box center [1473, 703] width 69 height 18
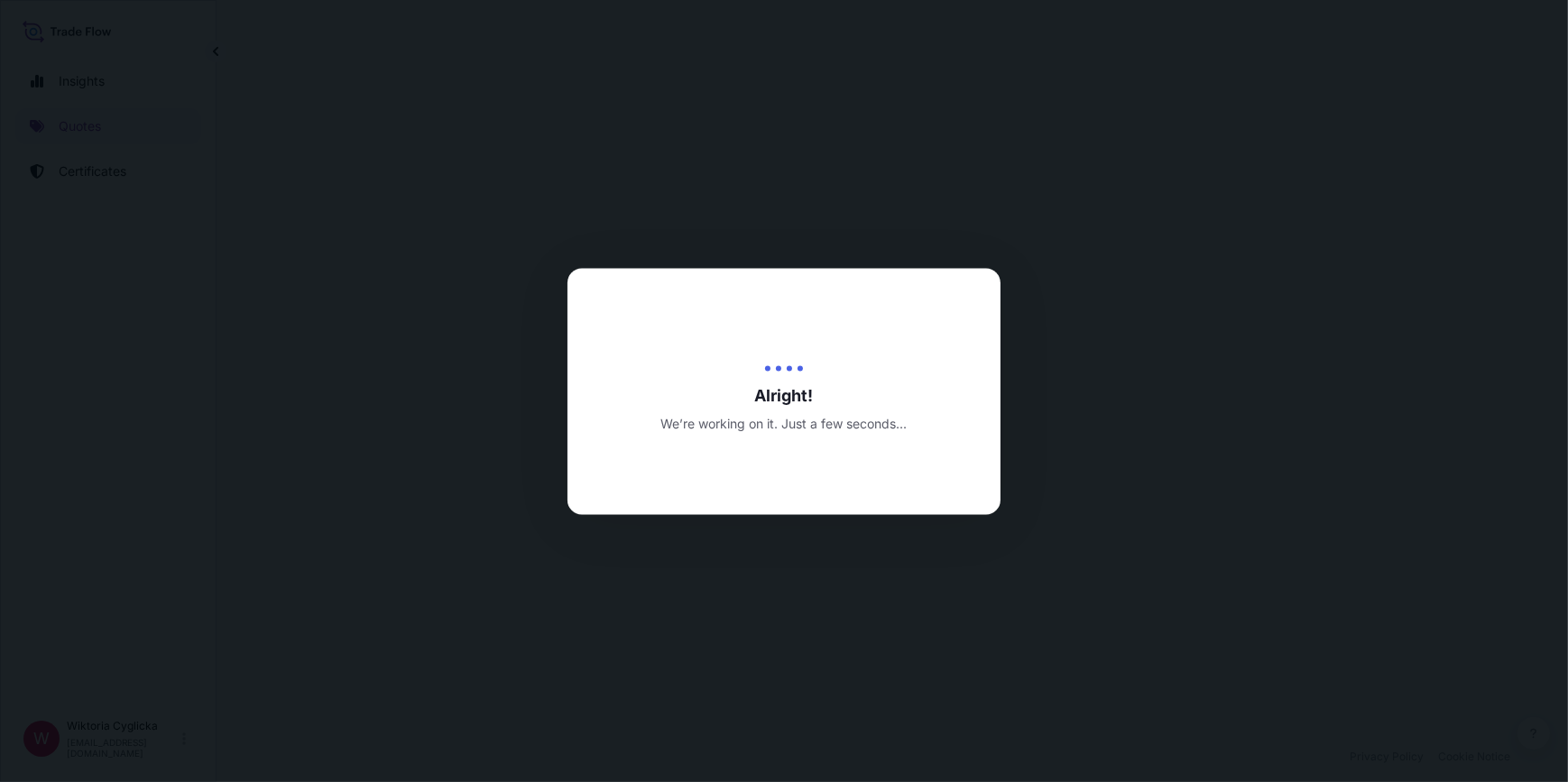
select select "Road / [GEOGRAPHIC_DATA]"
select select "Sea"
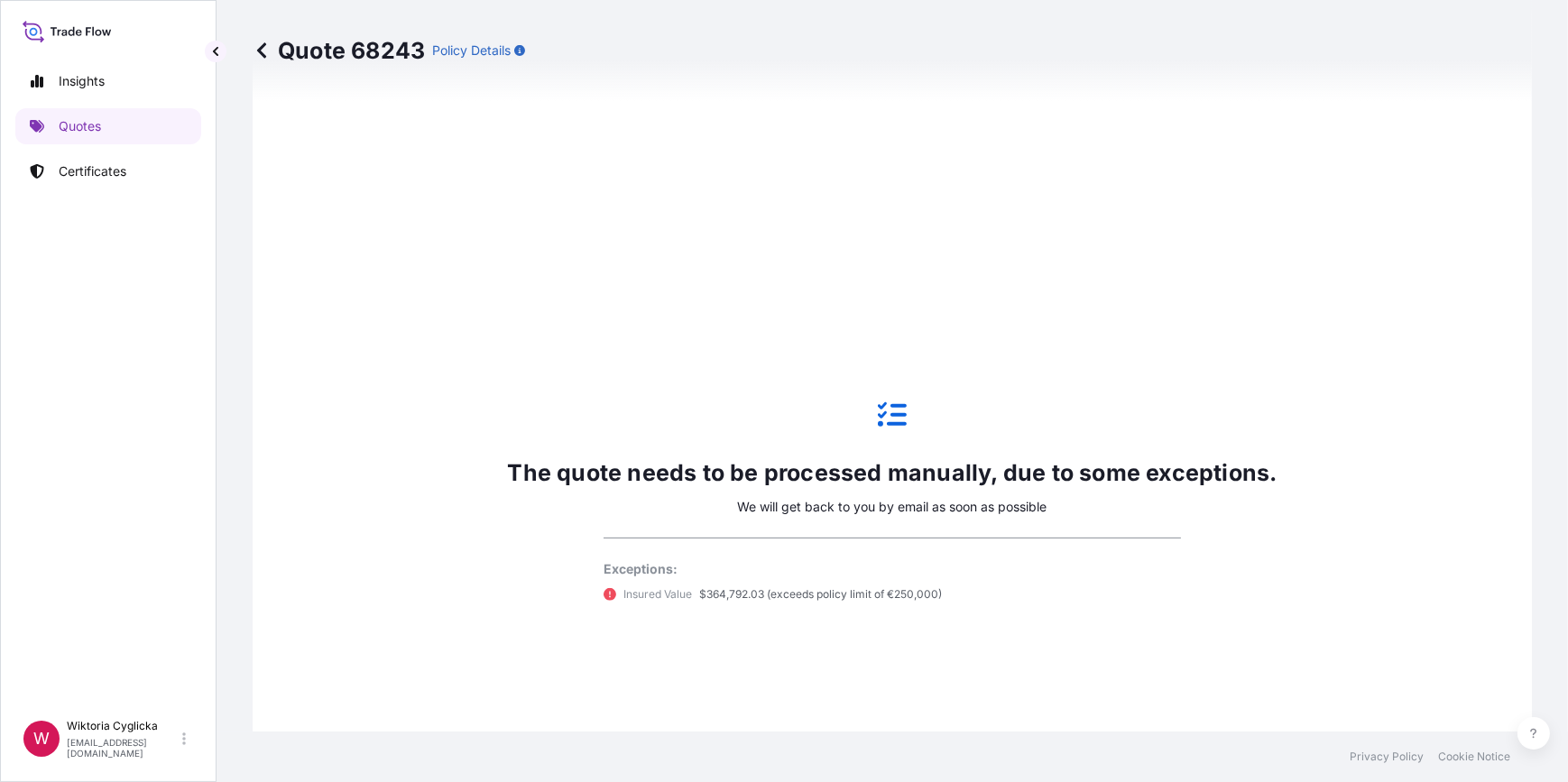
scroll to position [822, 0]
